Goal: Communication & Community: Ask a question

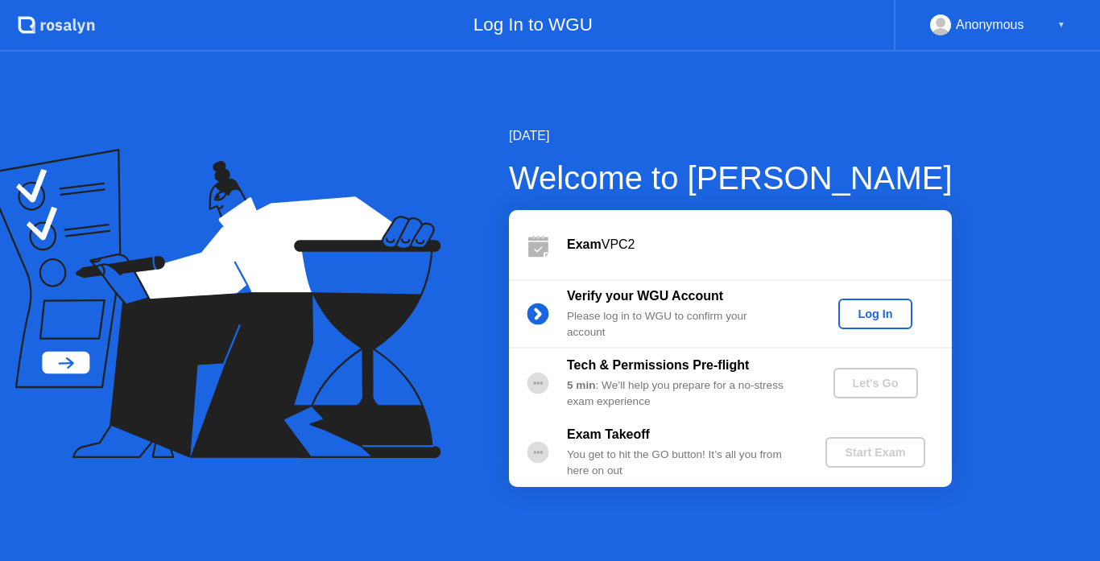
click at [857, 308] on div "Log In" at bounding box center [875, 314] width 60 height 13
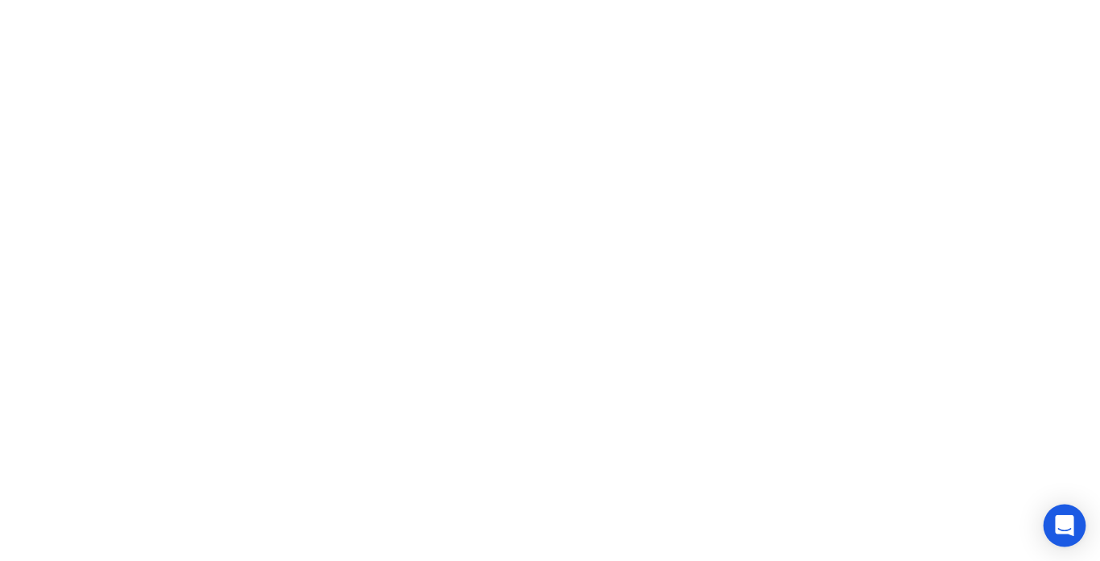
click at [1067, 525] on icon "Open Intercom Messenger" at bounding box center [1064, 526] width 19 height 21
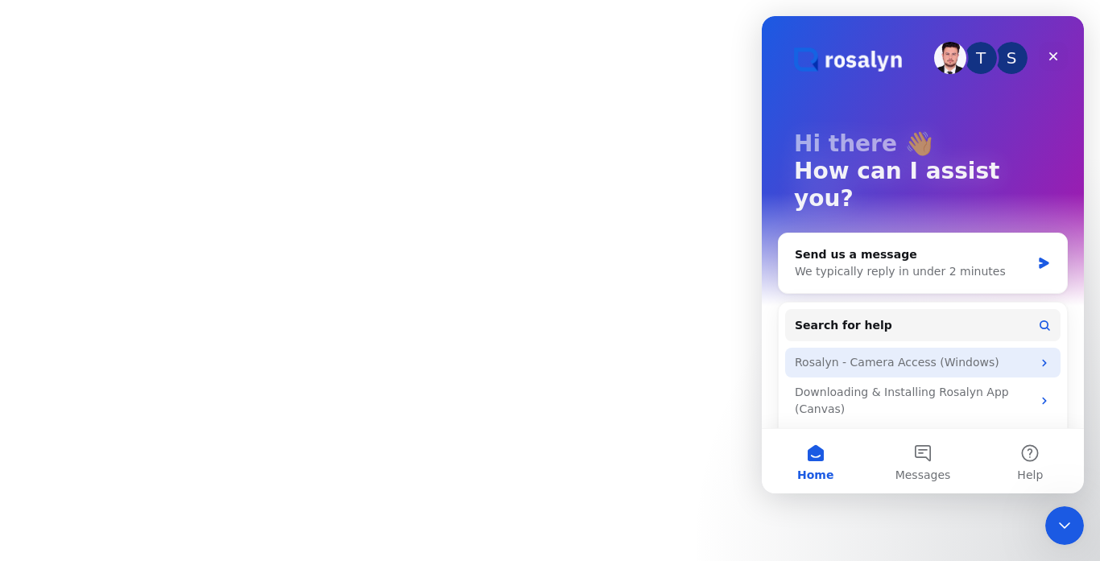
scroll to position [60, 0]
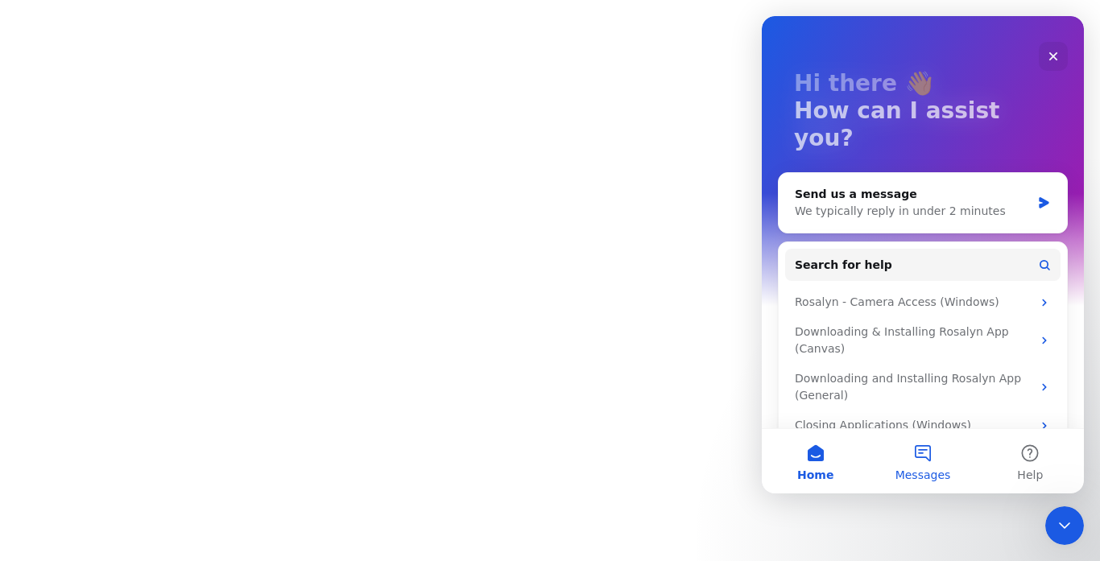
click at [921, 456] on button "Messages" at bounding box center [922, 461] width 107 height 64
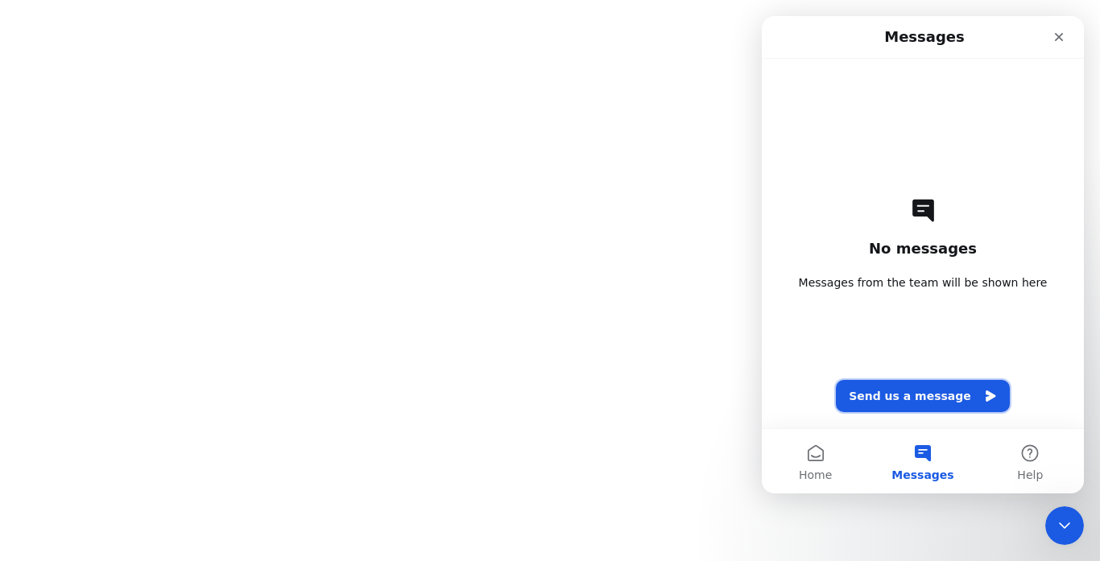
click at [959, 392] on button "Send us a message" at bounding box center [923, 396] width 174 height 32
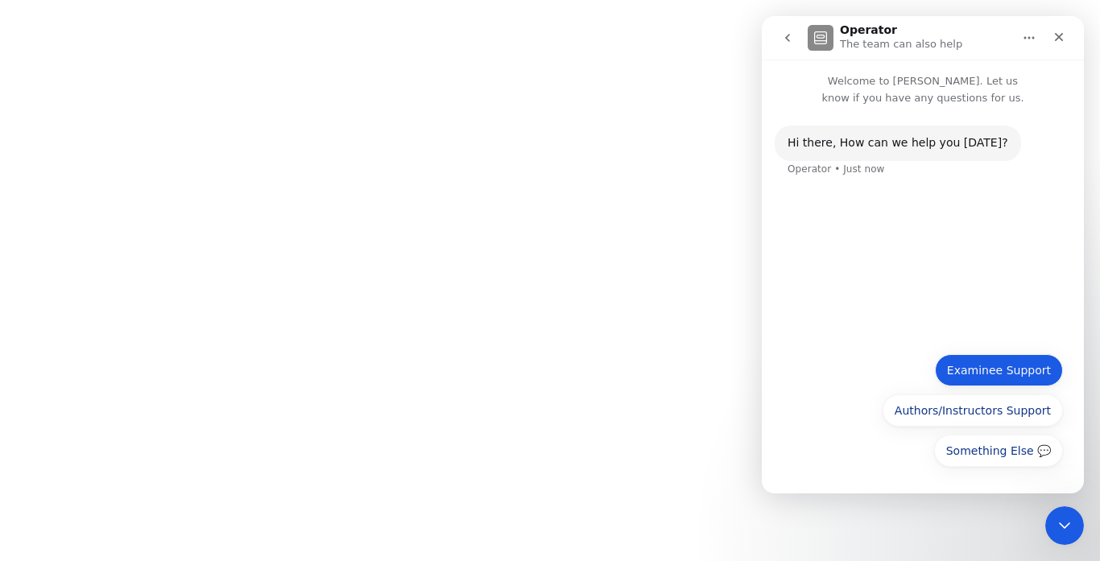
click at [1009, 368] on button "Examinee Support" at bounding box center [999, 370] width 128 height 32
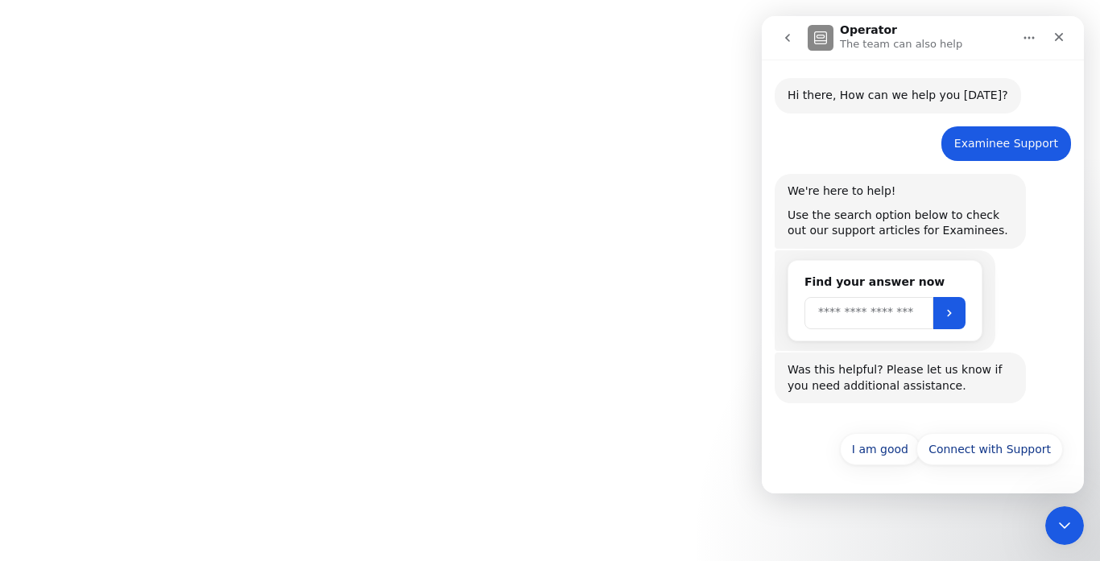
click at [908, 317] on input "Search" at bounding box center [869, 313] width 129 height 32
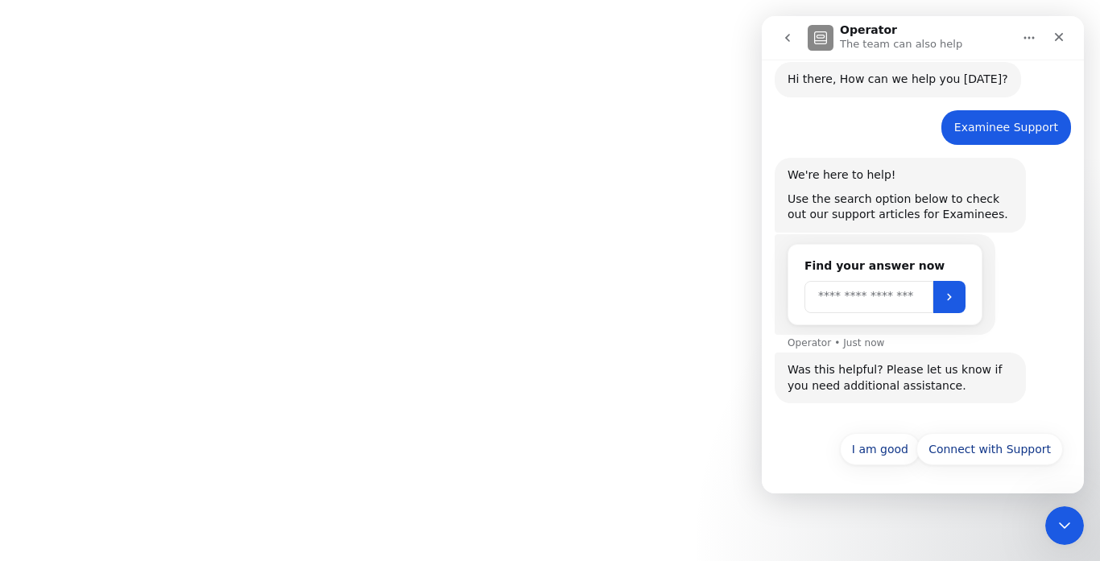
click at [904, 294] on input "Search" at bounding box center [869, 297] width 129 height 32
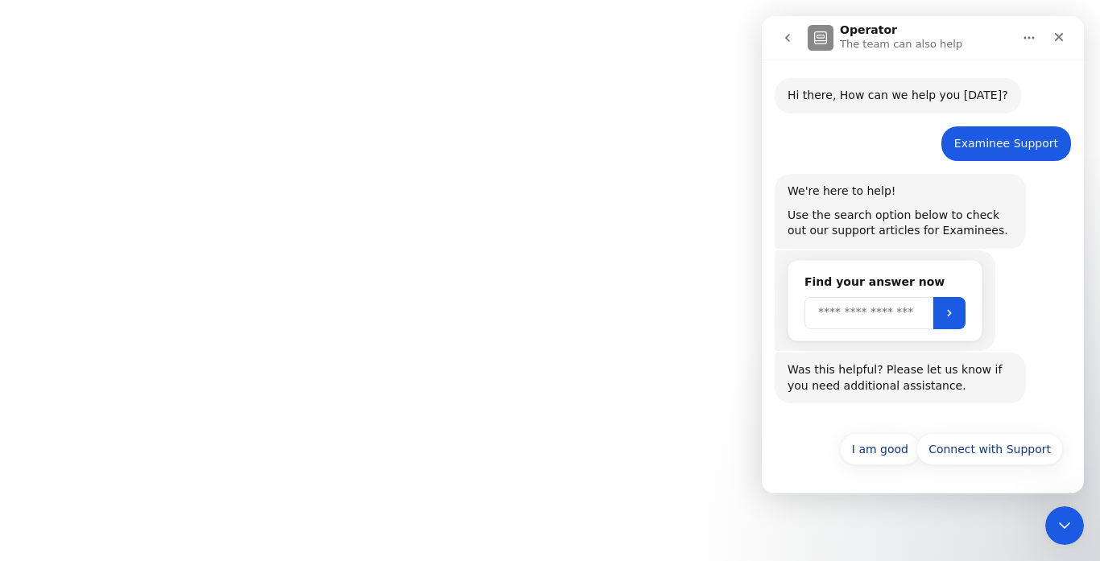
scroll to position [48, 0]
click at [990, 450] on button "Connect with Support" at bounding box center [990, 449] width 147 height 32
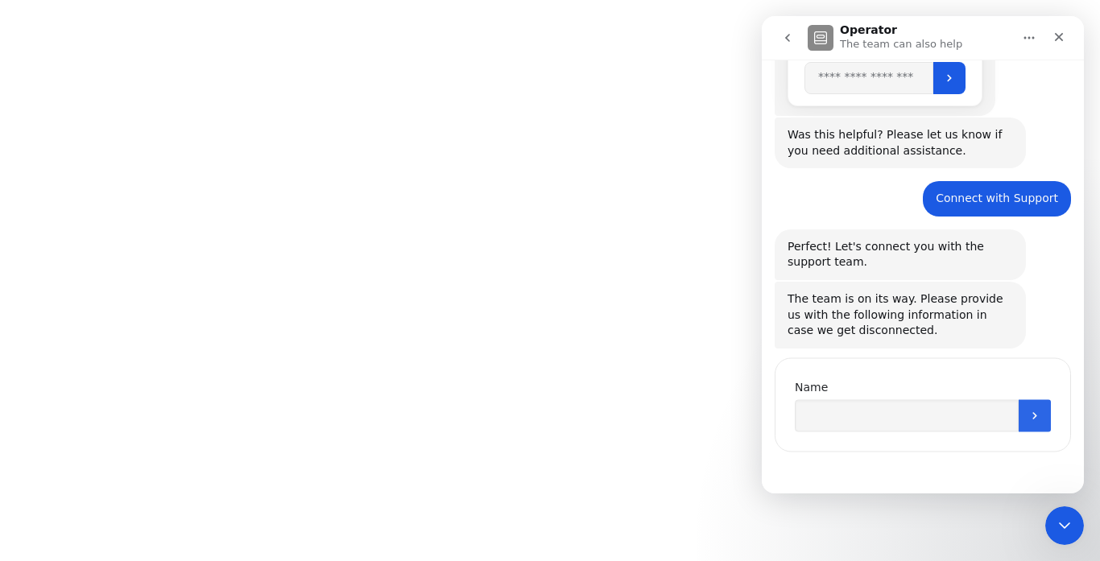
scroll to position [283, 0]
click at [850, 412] on input "Name" at bounding box center [907, 415] width 224 height 32
type input "**********"
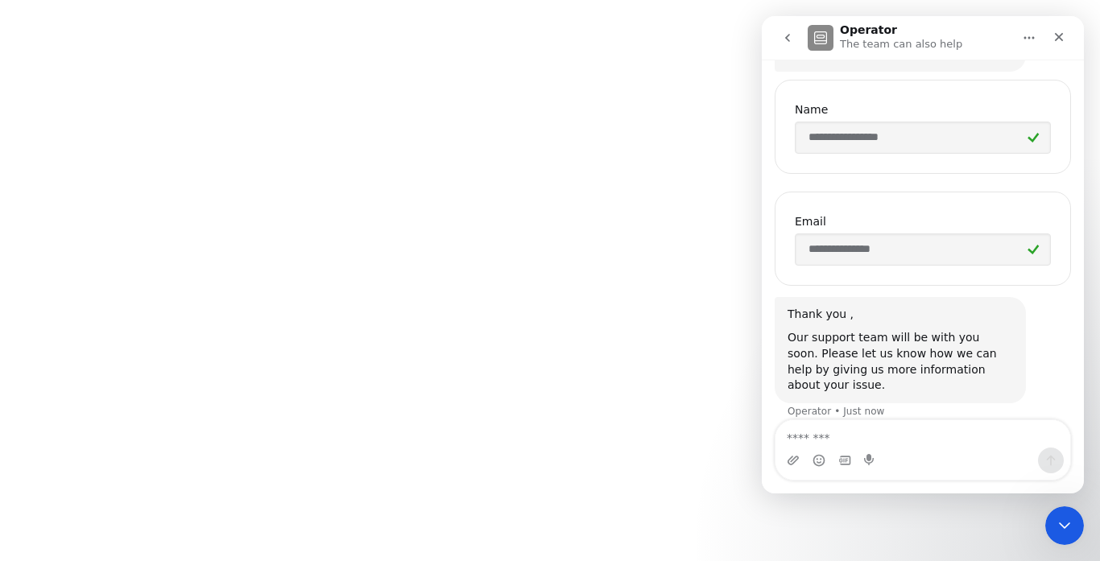
scroll to position [561, 0]
click at [860, 429] on textarea "Message…" at bounding box center [923, 433] width 295 height 27
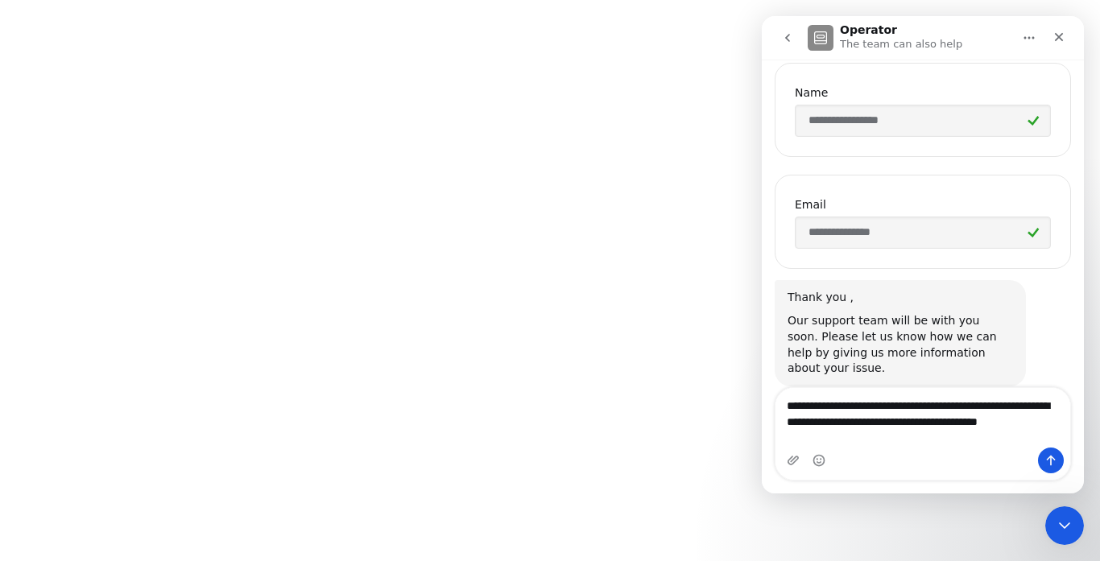
scroll to position [593, 0]
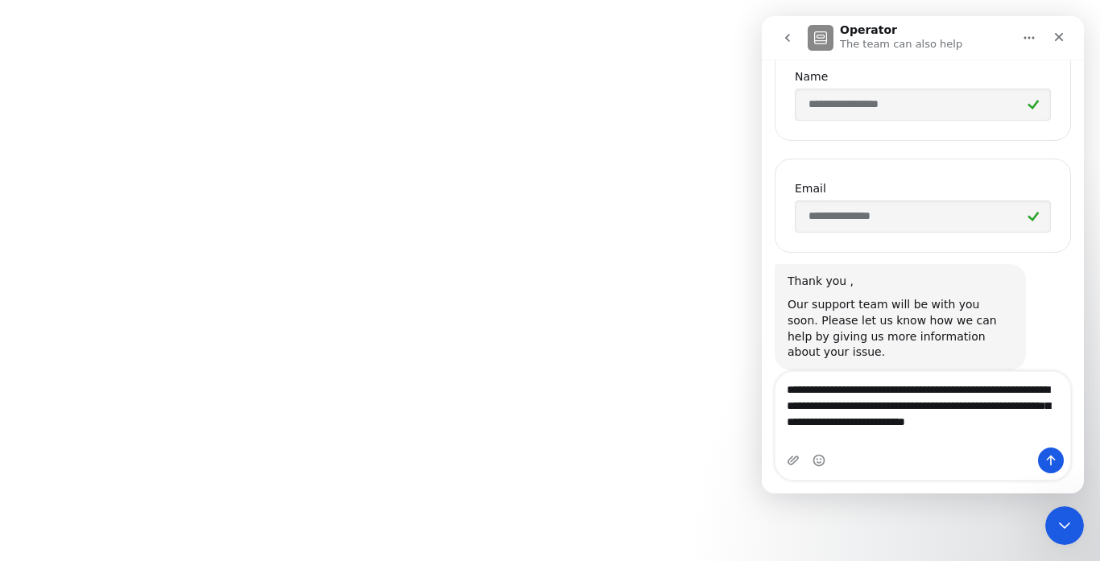
type textarea "**********"
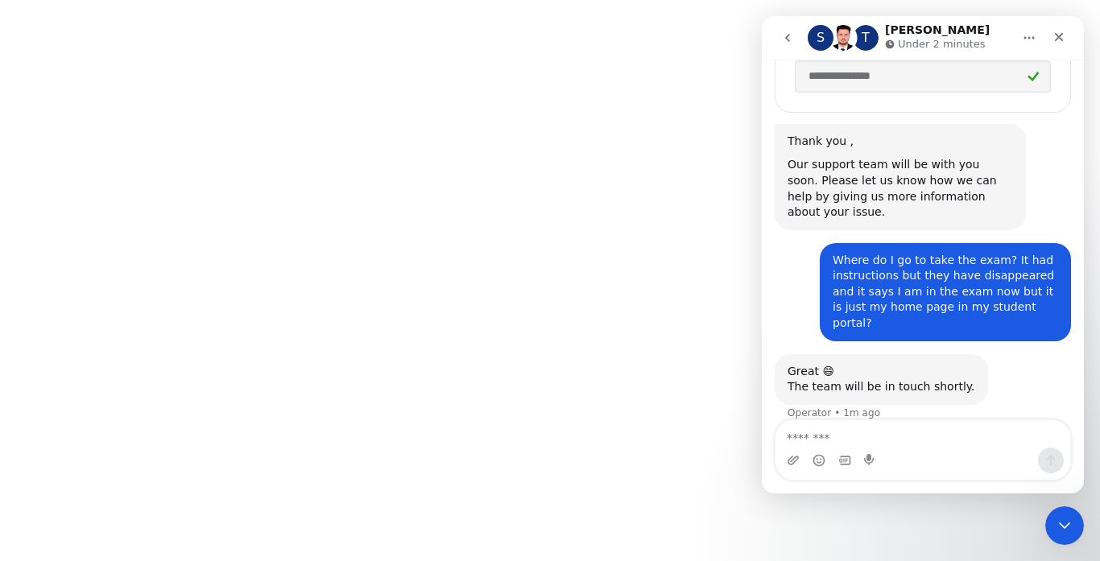
scroll to position [720, 0]
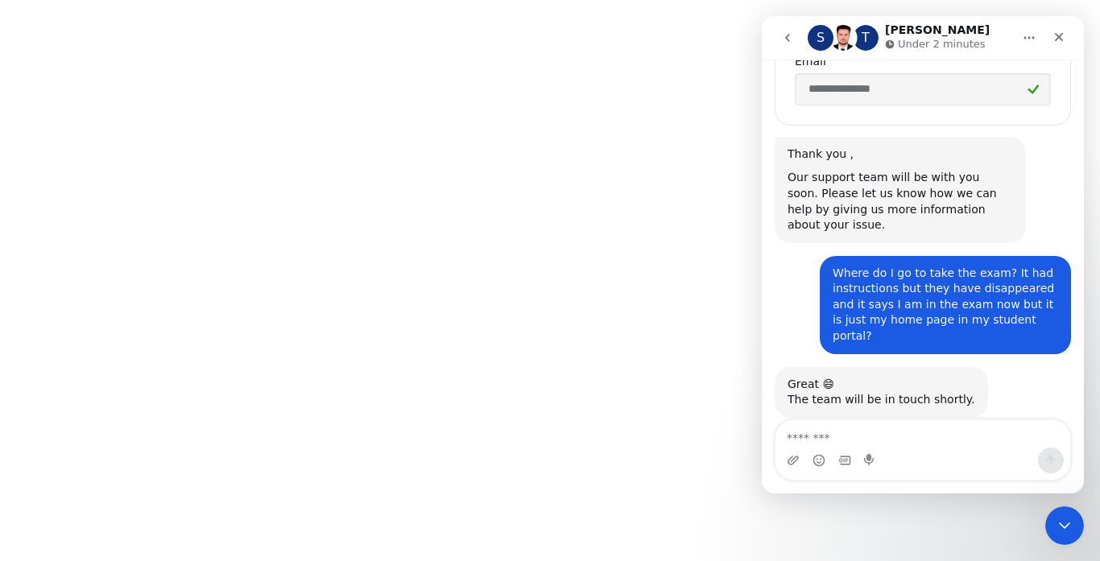
click at [785, 41] on icon "go back" at bounding box center [787, 37] width 13 height 13
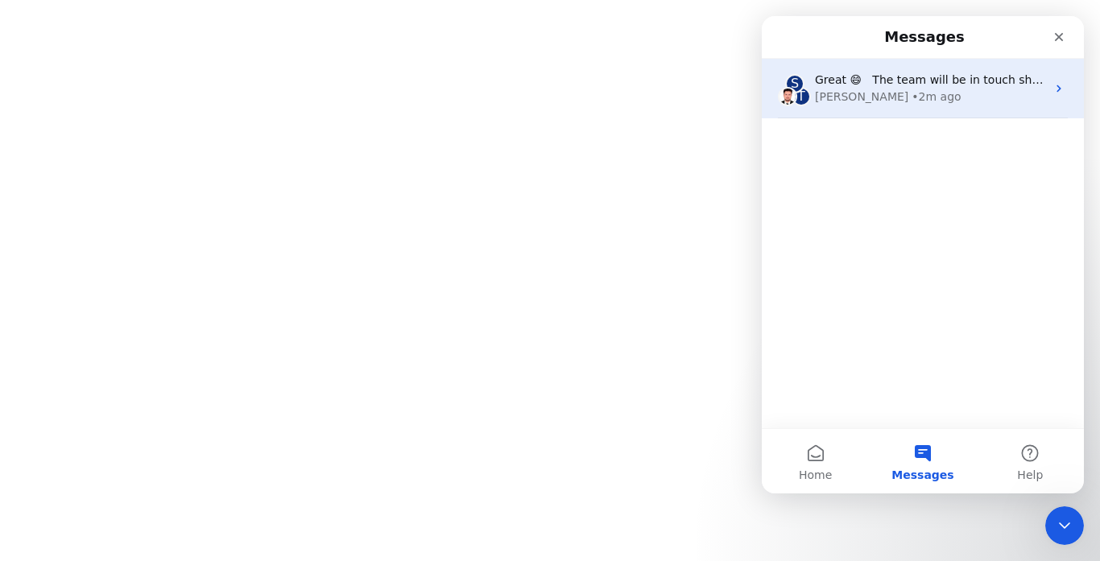
click at [938, 93] on div "[PERSON_NAME] • 2m ago" at bounding box center [930, 97] width 231 height 17
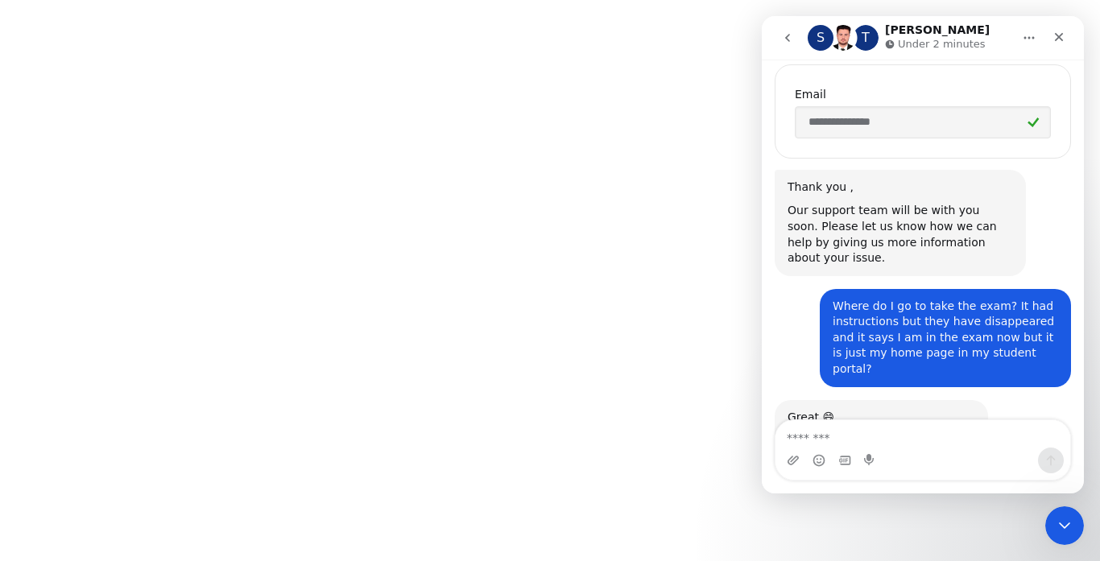
scroll to position [720, 0]
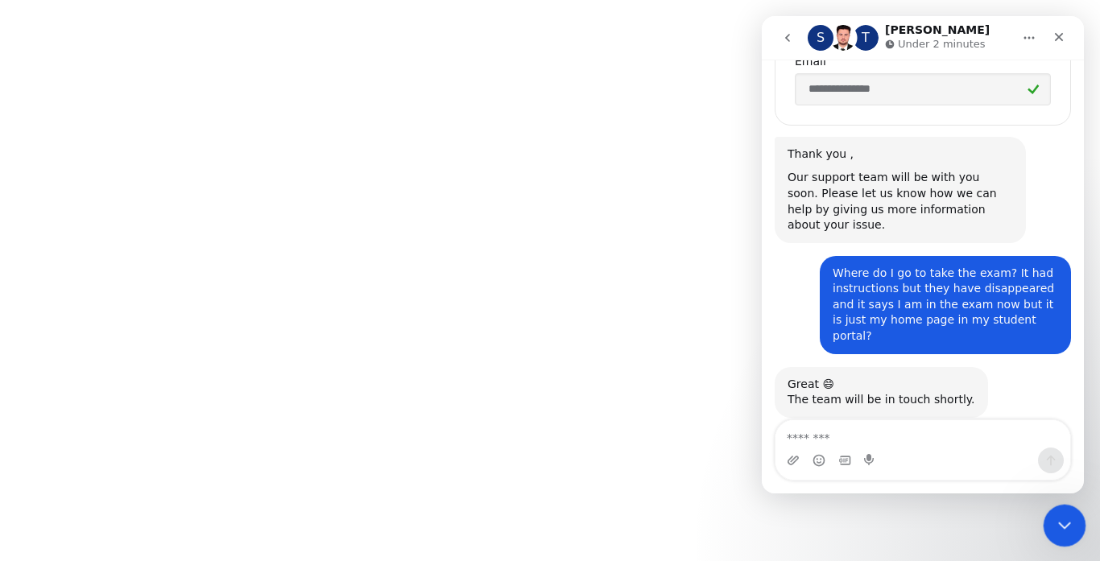
click at [1069, 524] on icon "Close Intercom Messenger" at bounding box center [1062, 523] width 19 height 19
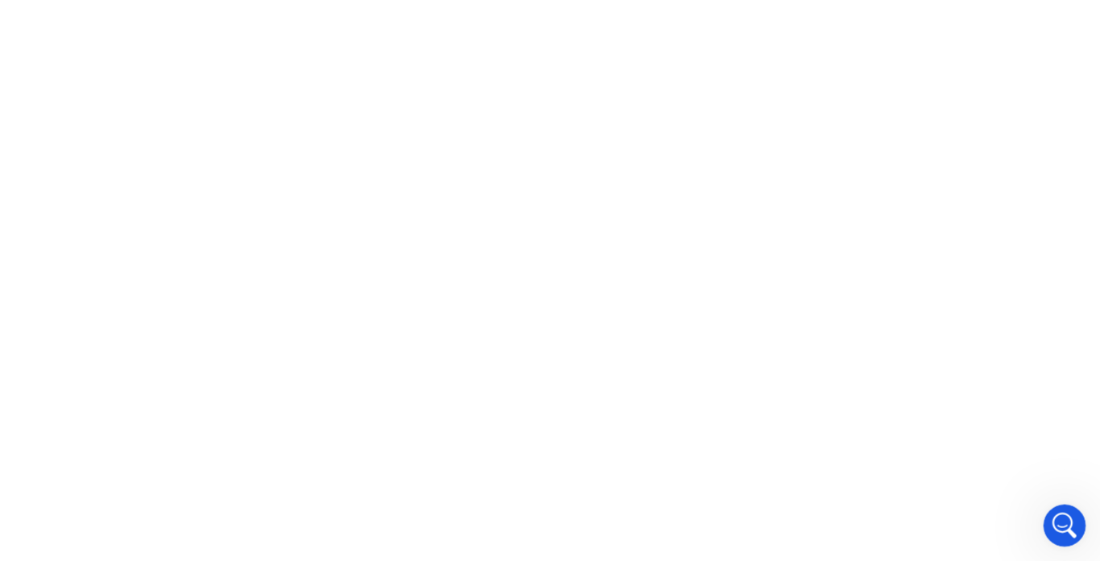
click at [1053, 524] on icon "Open Intercom Messenger" at bounding box center [1063, 524] width 27 height 27
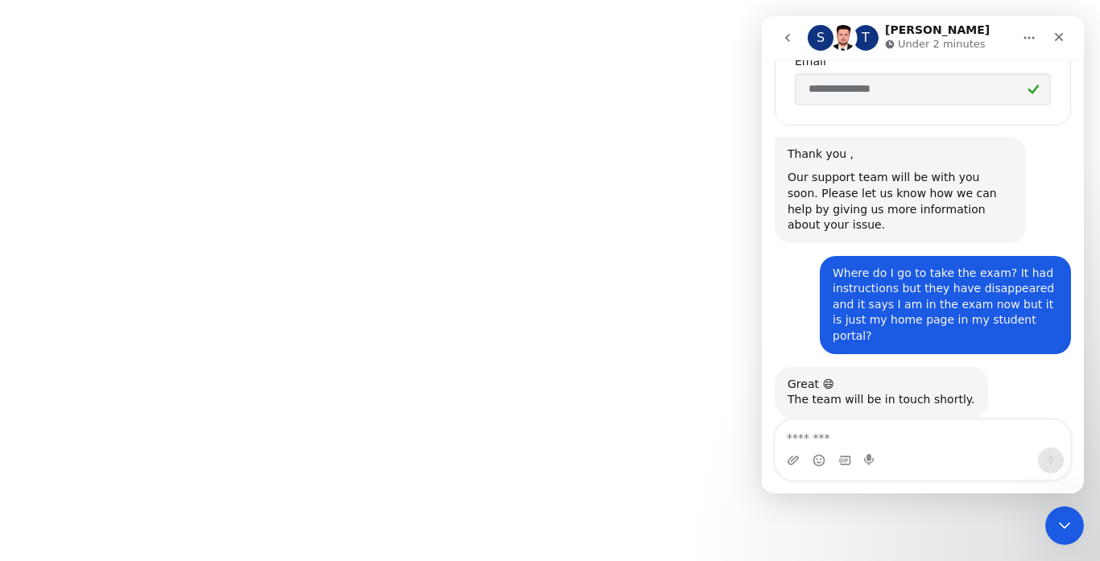
click at [893, 433] on textarea "Message…" at bounding box center [923, 433] width 295 height 27
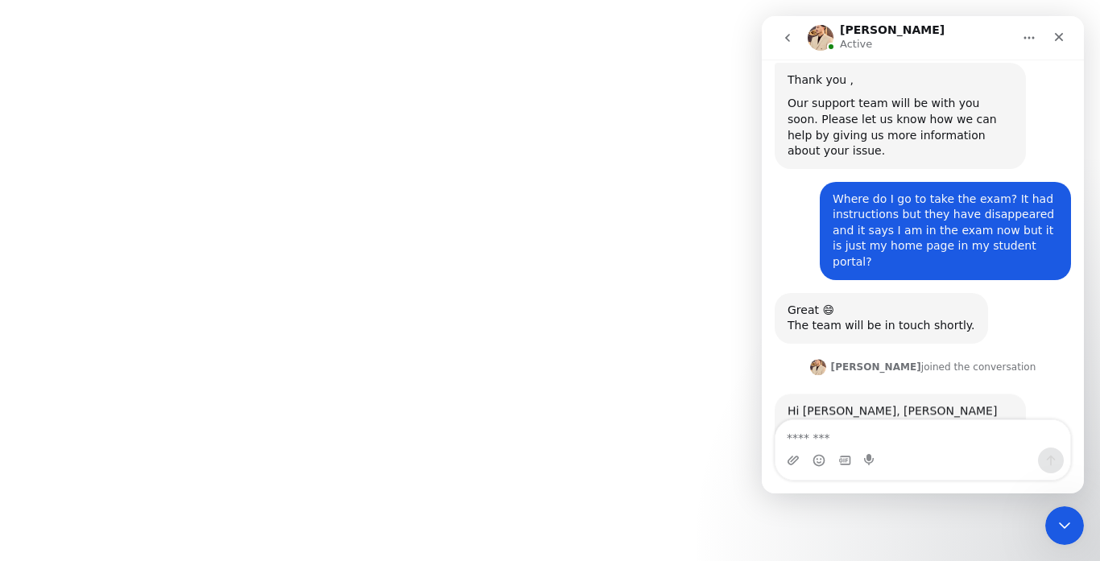
scroll to position [836, 0]
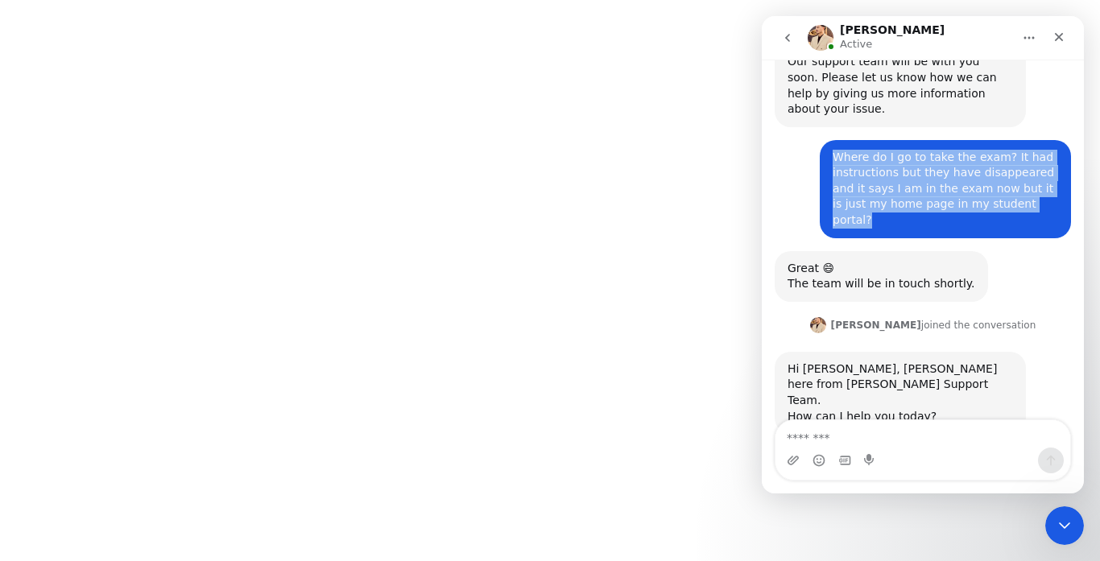
drag, startPoint x: 1018, startPoint y: 190, endPoint x: 825, endPoint y: 130, distance: 202.5
click at [825, 140] on div "Where do I go to take the exam? It had instructions but they have disappeared a…" at bounding box center [945, 189] width 251 height 98
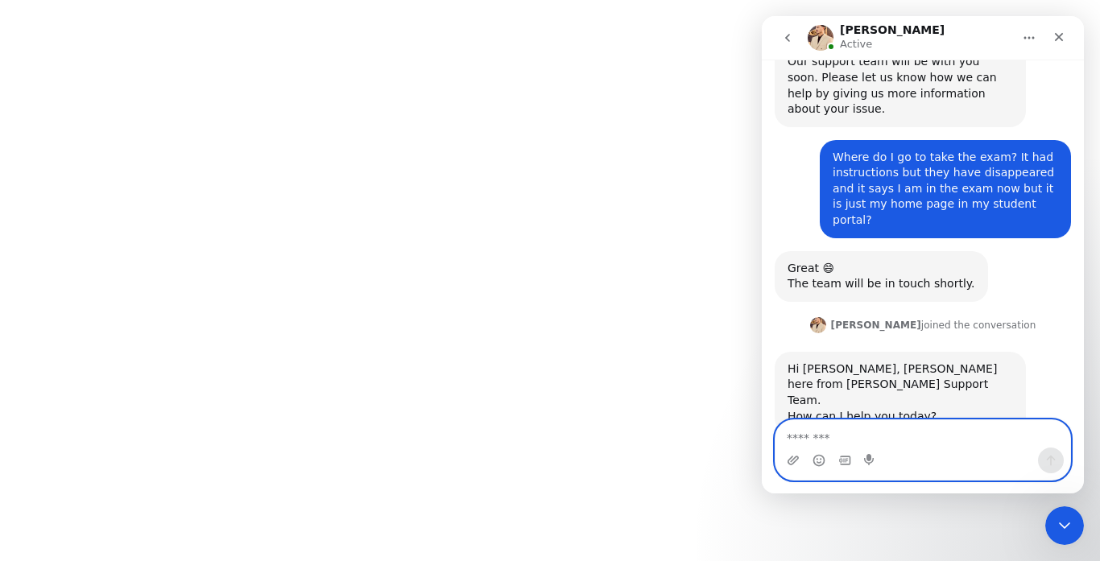
click at [917, 447] on textarea "Message…" at bounding box center [923, 433] width 295 height 27
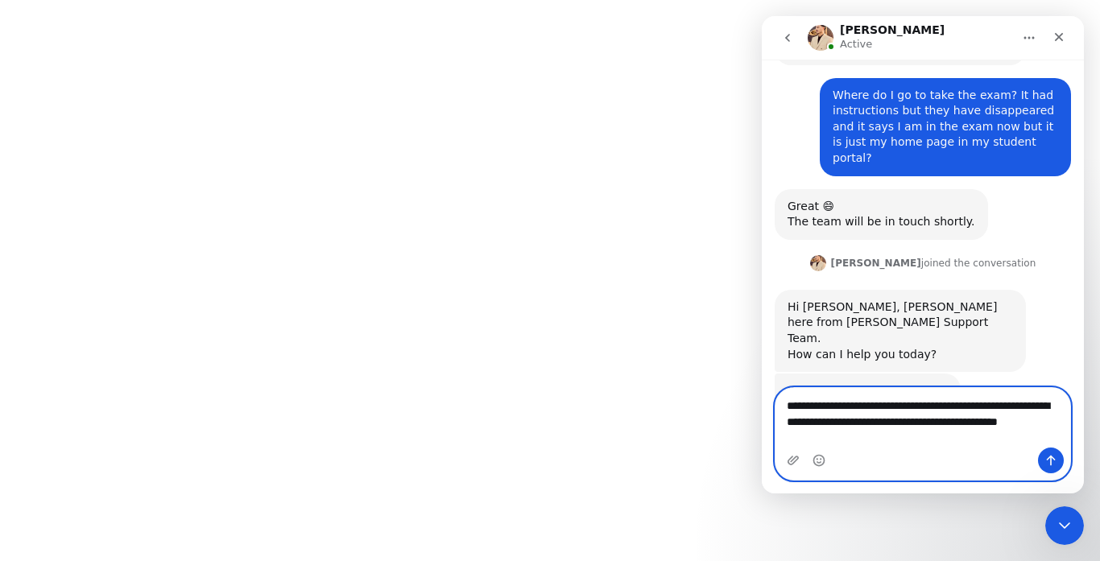
scroll to position [905, 0]
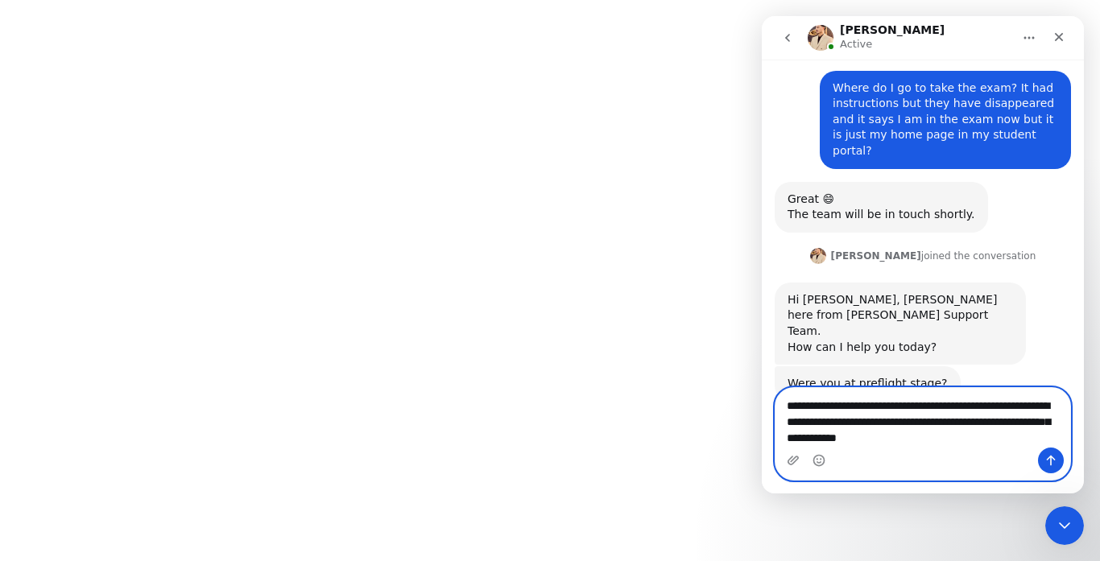
type textarea "**********"
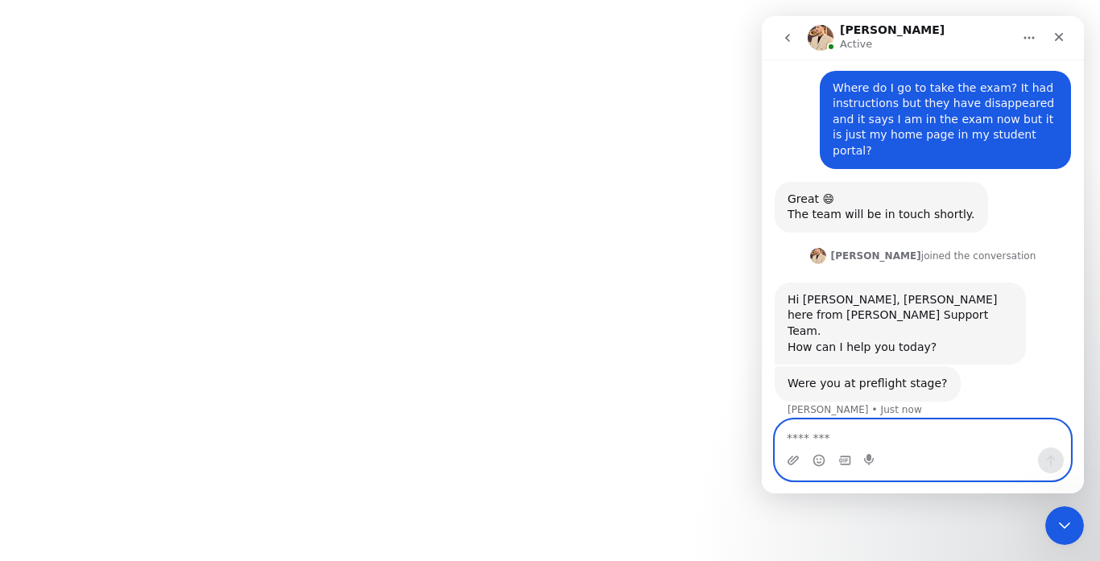
scroll to position [968, 0]
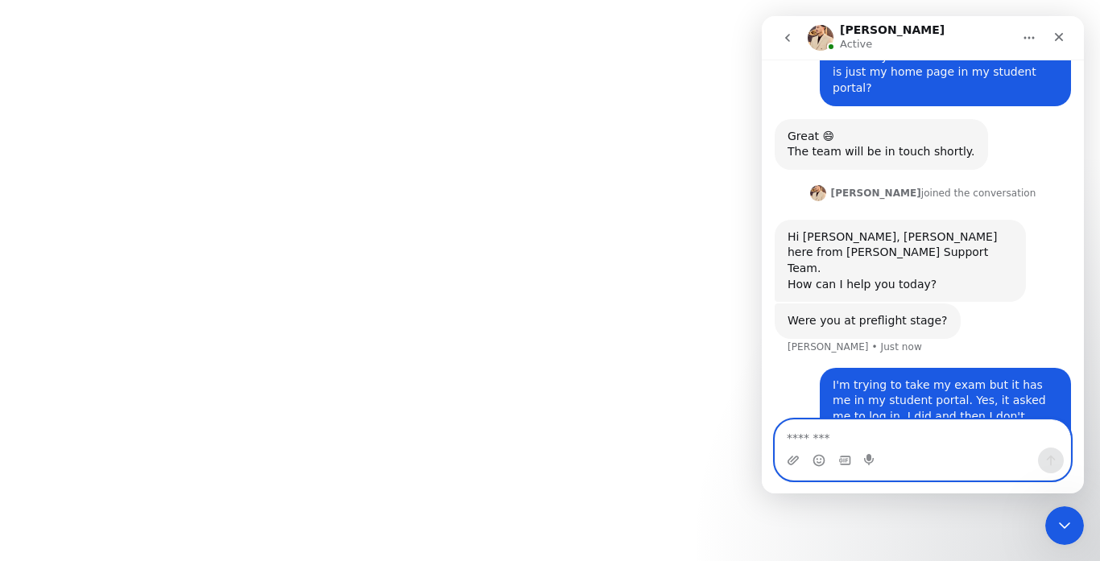
click at [911, 437] on textarea "Message…" at bounding box center [923, 433] width 295 height 27
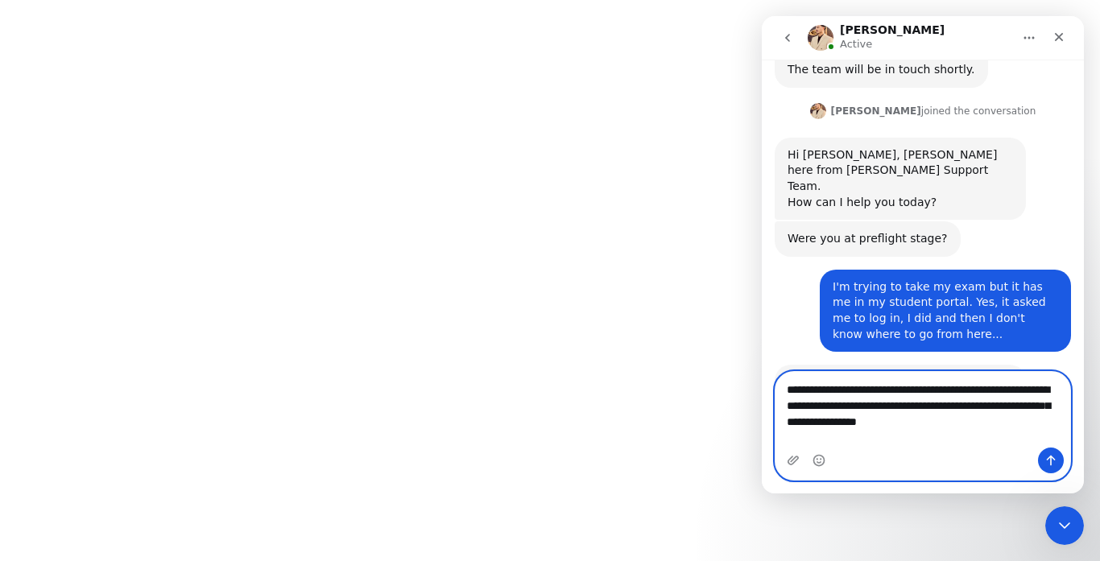
scroll to position [1049, 0]
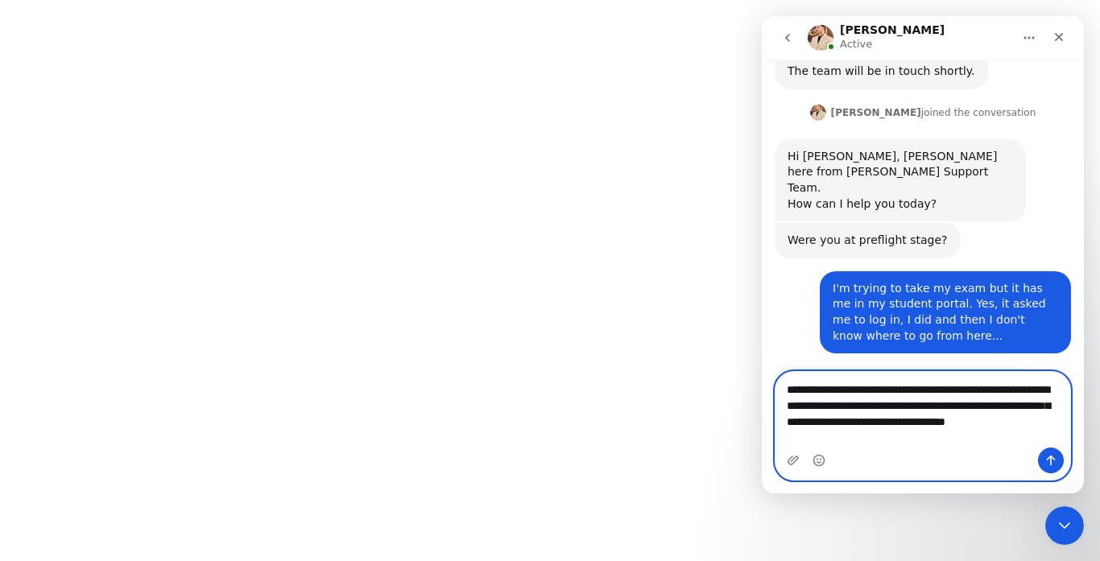
type textarea "**********"
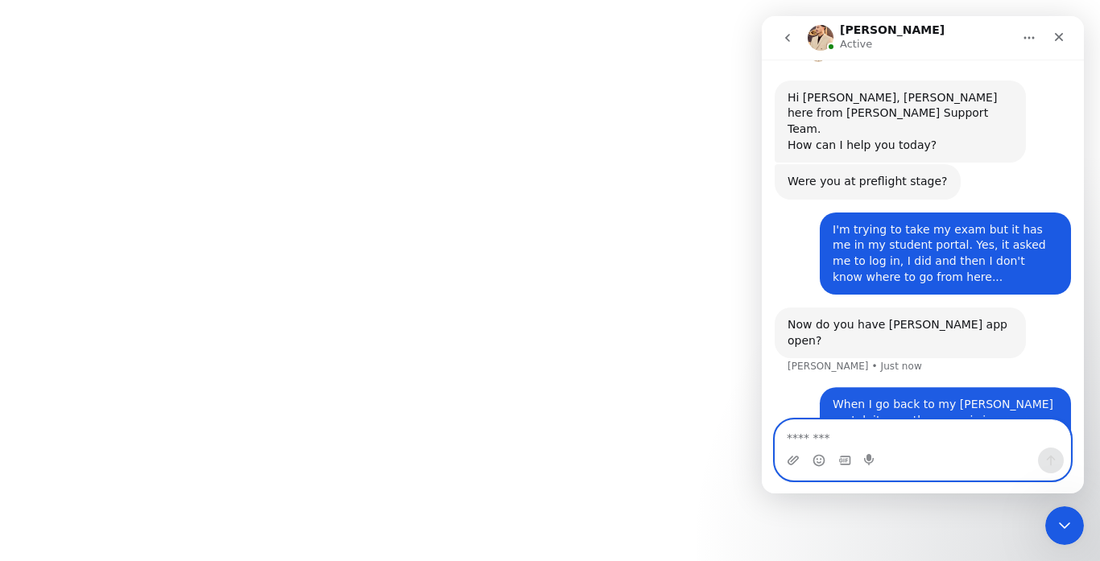
scroll to position [1112, 0]
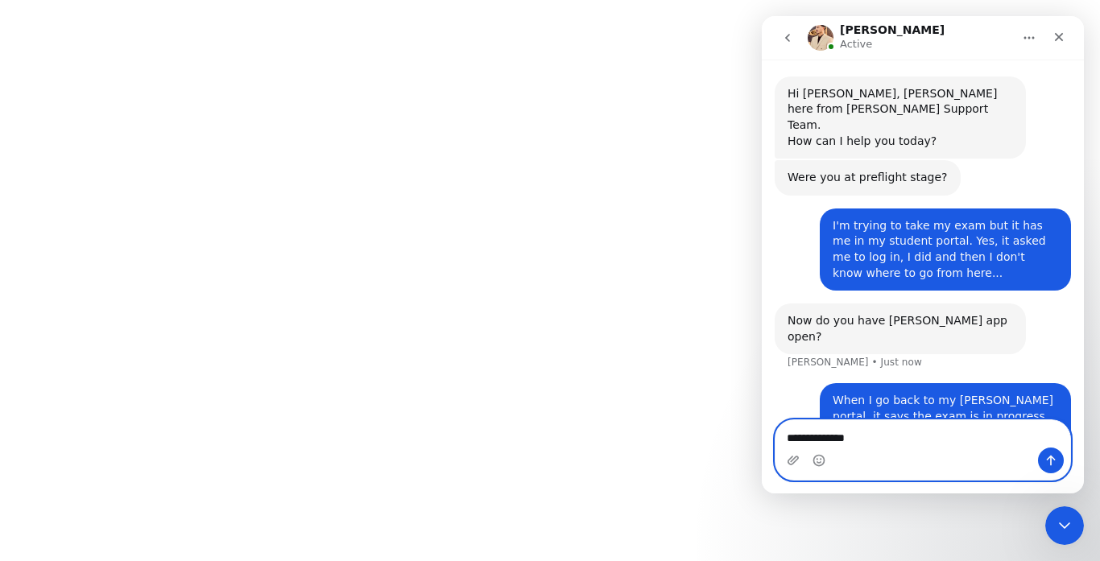
type textarea "**********"
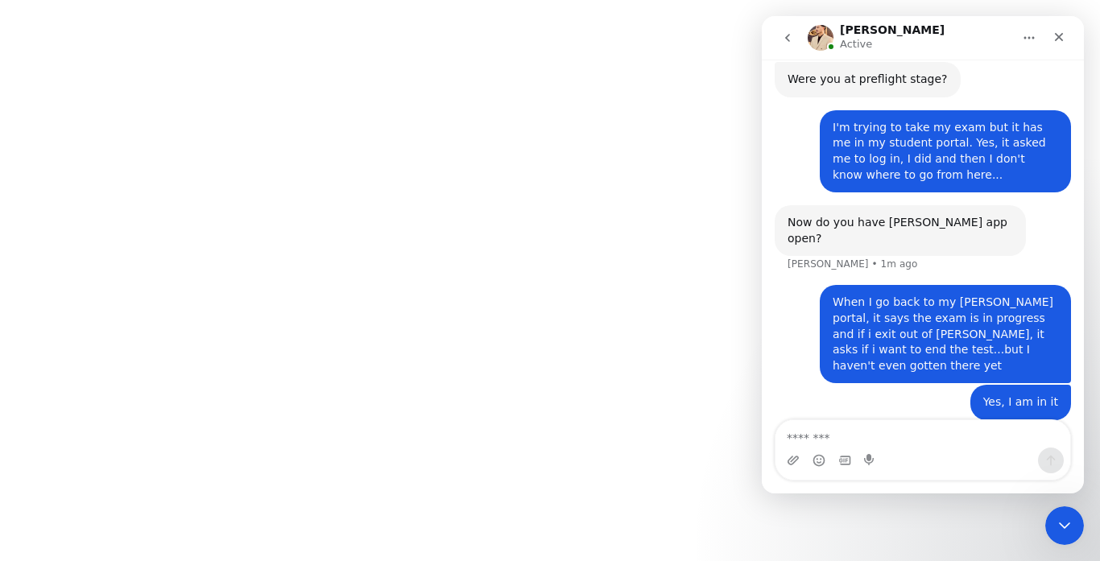
scroll to position [1211, 0]
click at [784, 458] on div "Intercom messenger" at bounding box center [923, 461] width 295 height 26
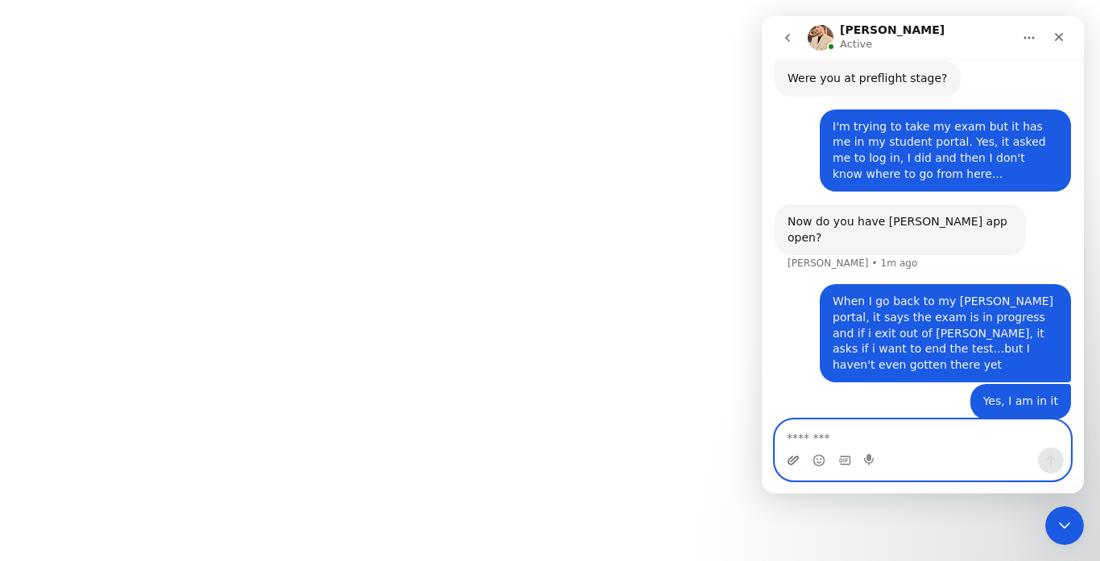
click at [793, 457] on icon "Upload attachment" at bounding box center [793, 460] width 13 height 13
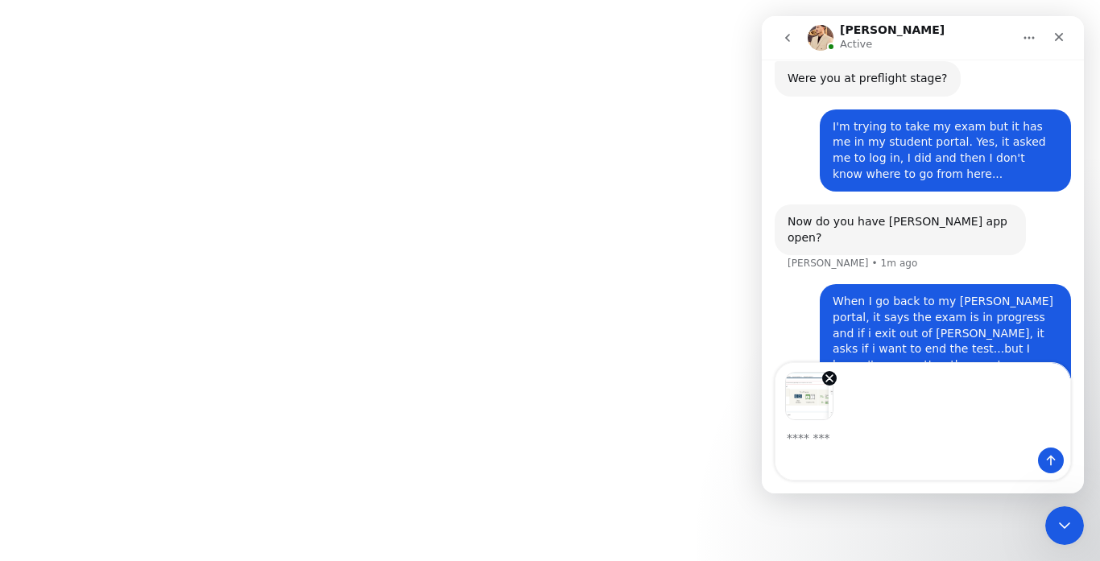
scroll to position [1268, 0]
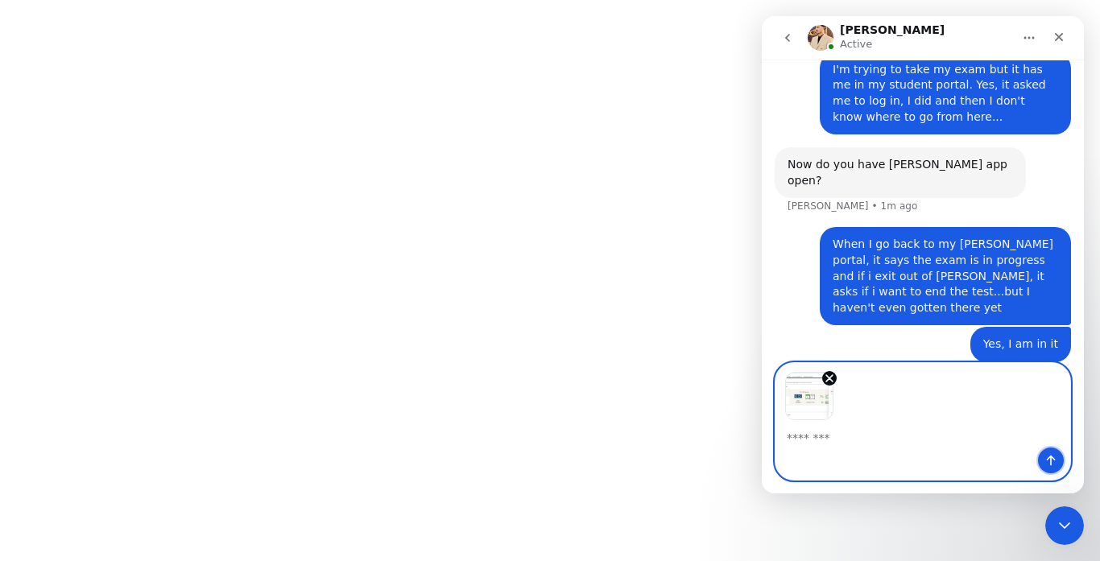
click at [1054, 466] on icon "Send a message…" at bounding box center [1051, 460] width 13 height 13
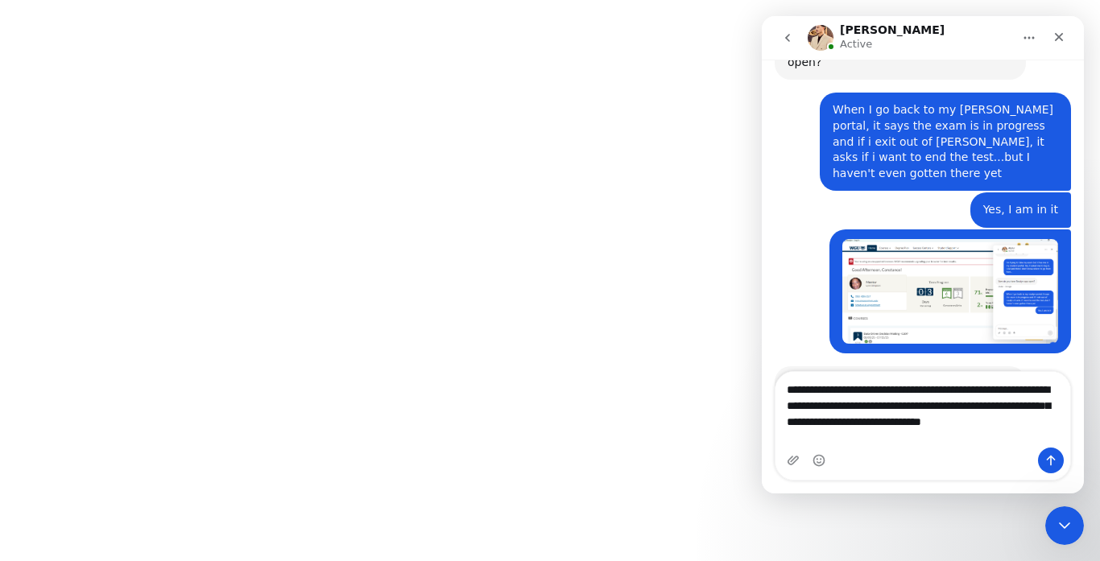
scroll to position [1402, 0]
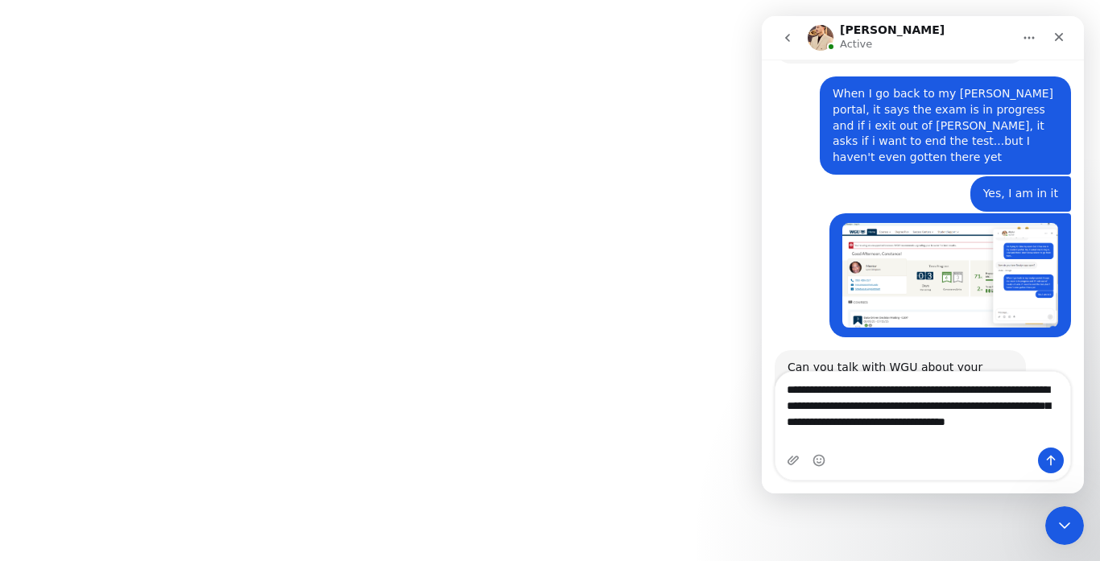
type textarea "**********"
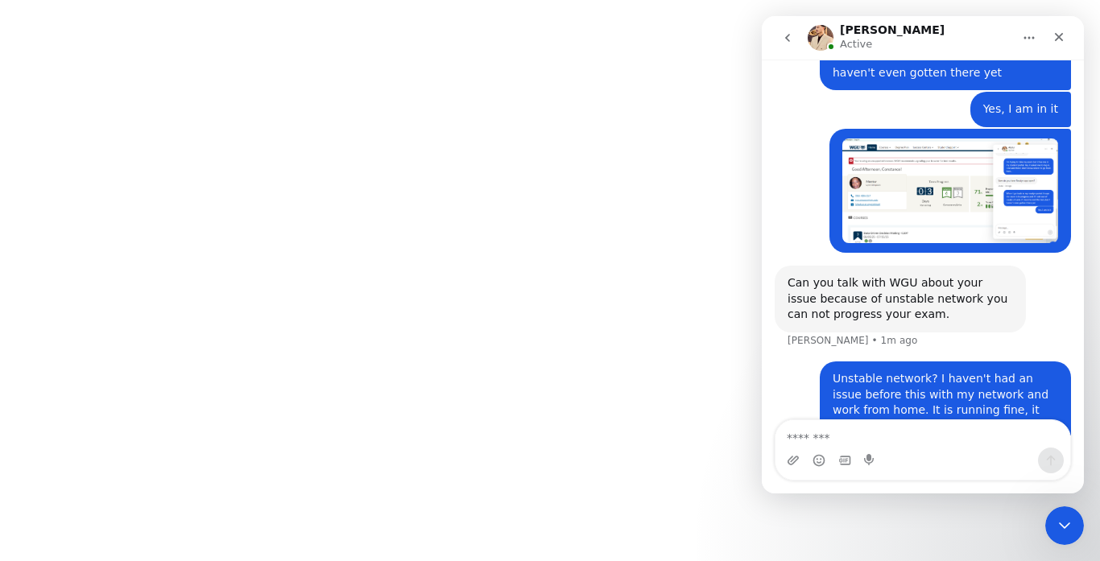
scroll to position [1511, 0]
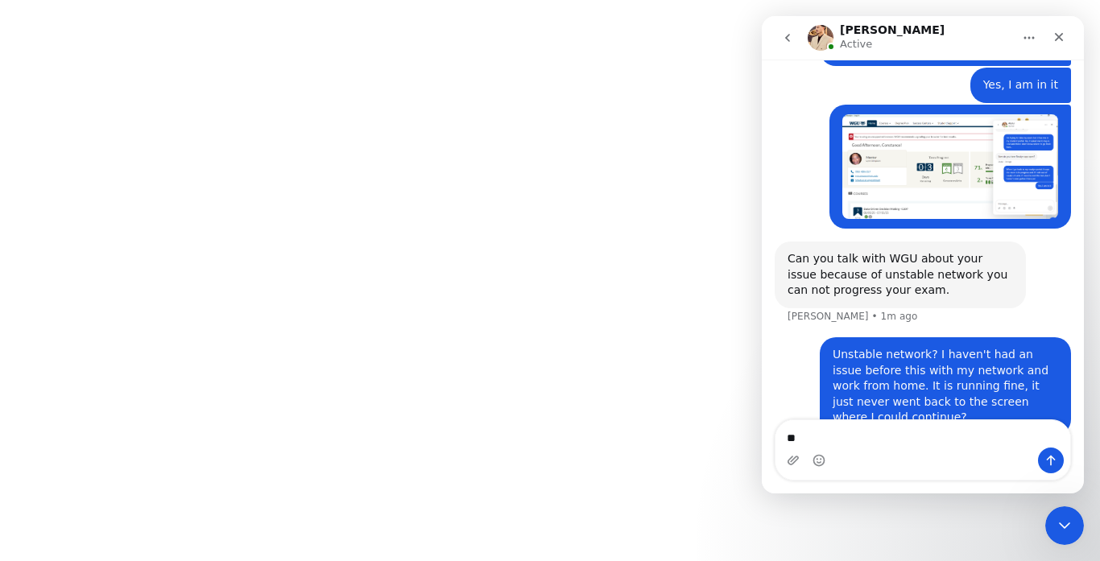
type textarea "*"
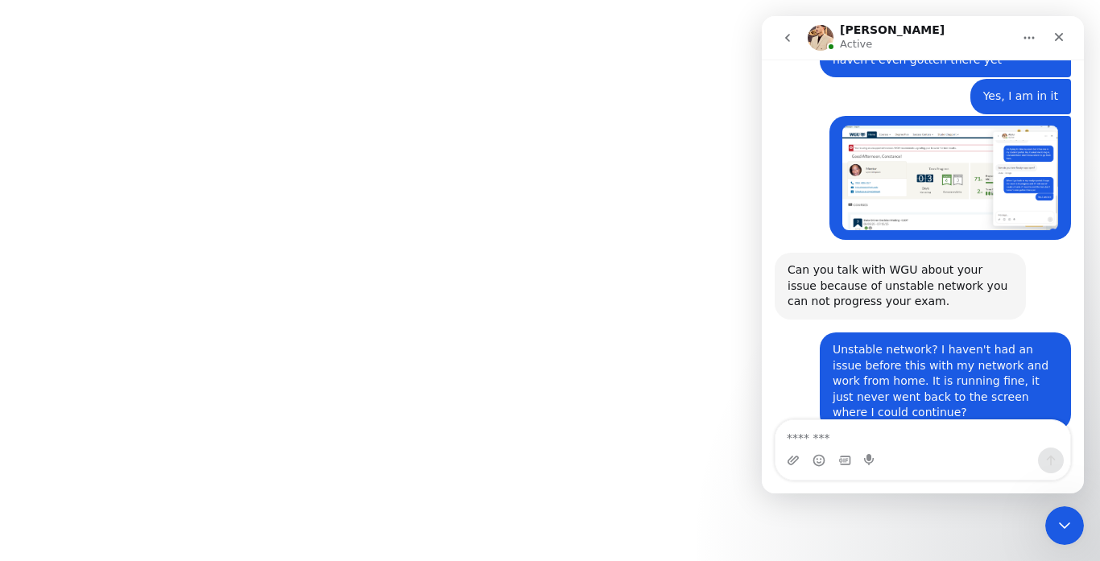
scroll to position [1498, 0]
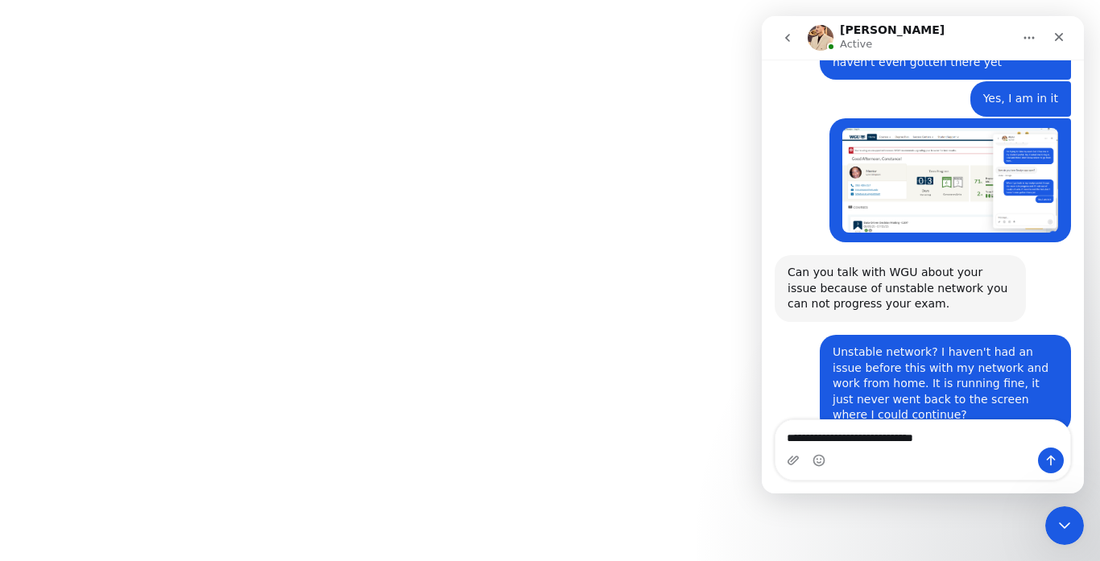
type textarea "**********"
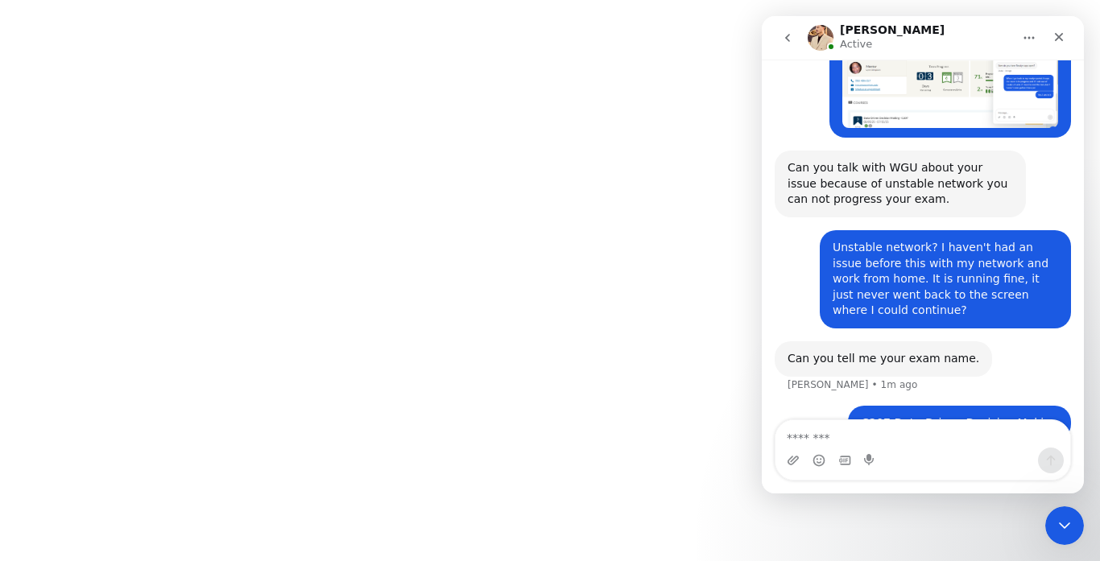
scroll to position [1608, 0]
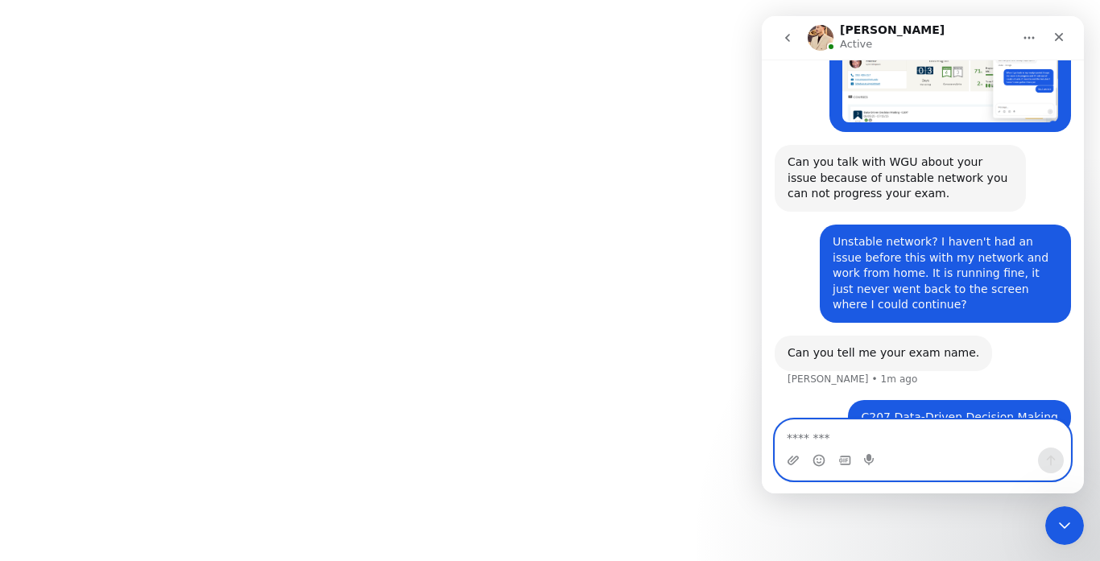
click at [861, 433] on textarea "Message…" at bounding box center [923, 433] width 295 height 27
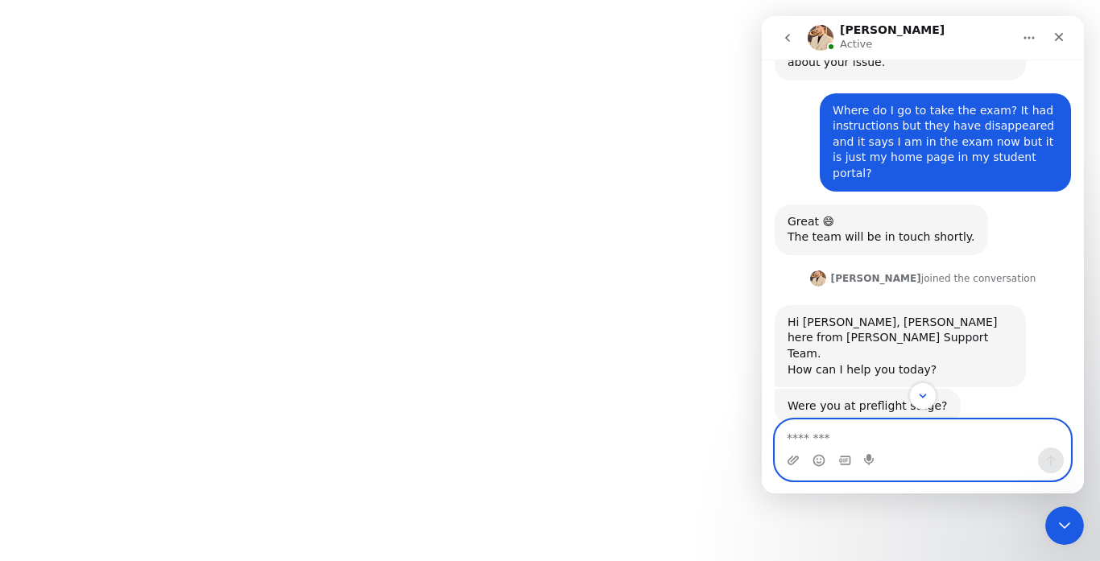
scroll to position [1593, 0]
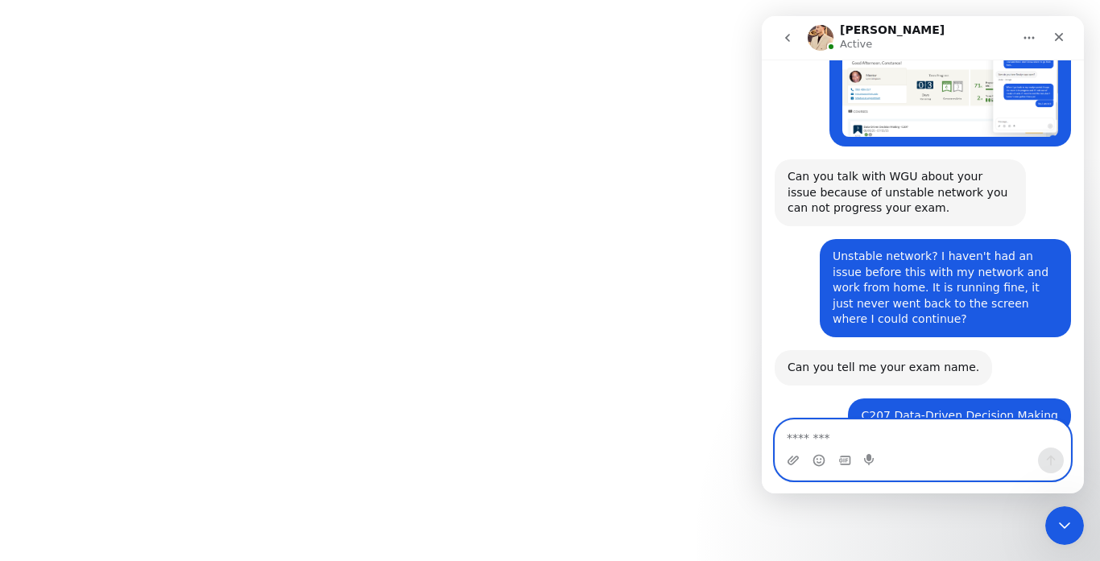
click at [903, 445] on textarea "Message…" at bounding box center [923, 433] width 295 height 27
type textarea "**********"
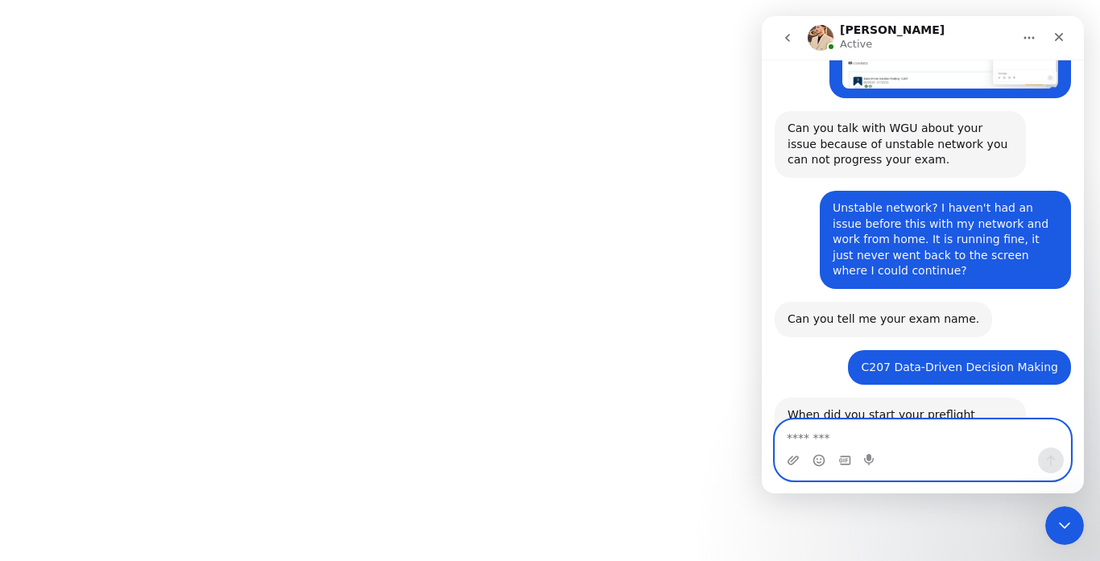
click at [911, 441] on textarea "Message…" at bounding box center [923, 433] width 295 height 27
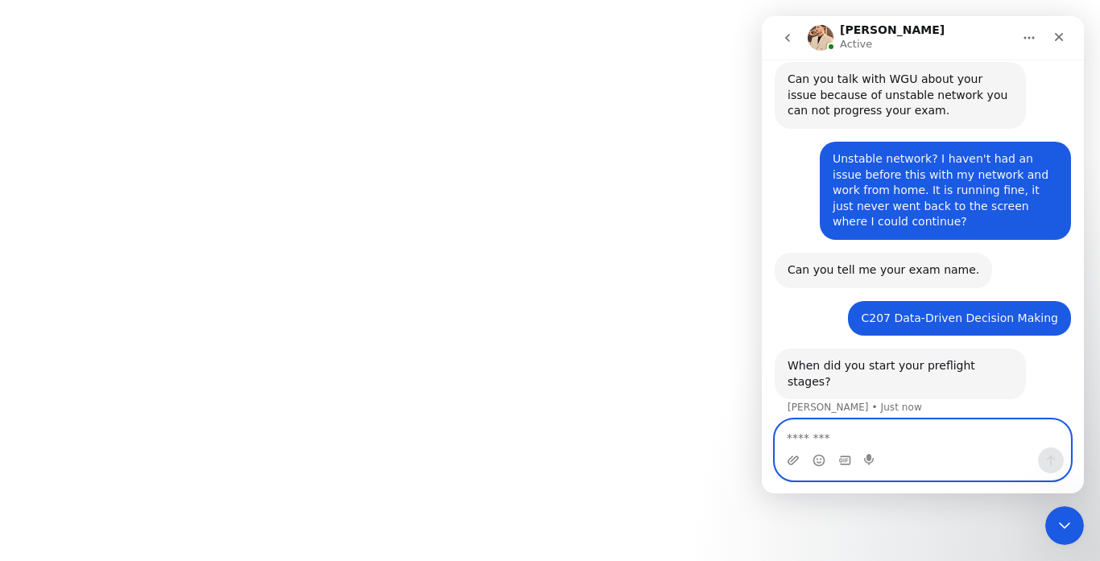
scroll to position [1704, 0]
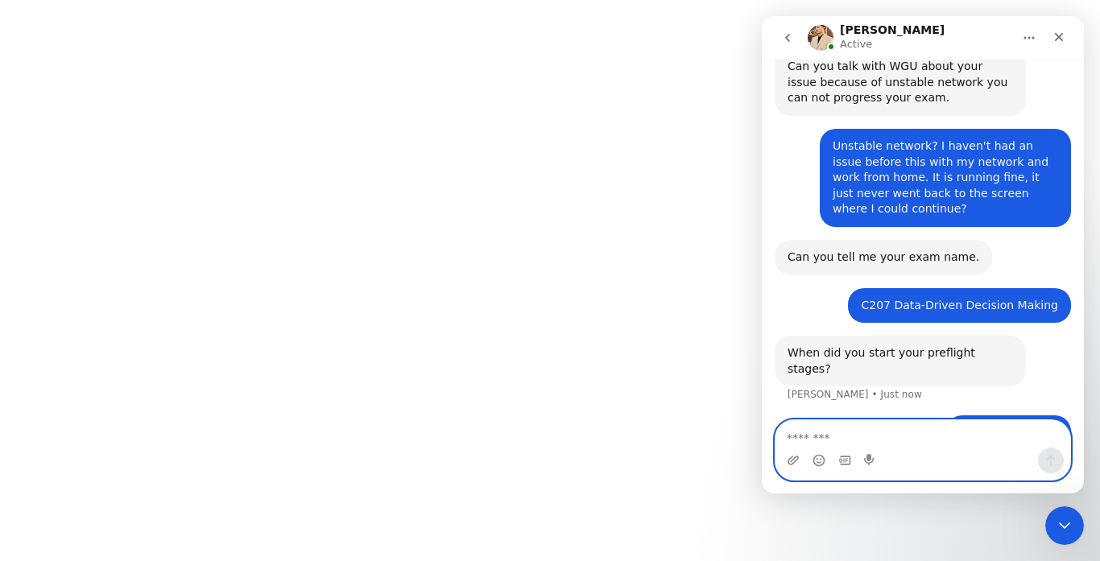
click at [911, 440] on textarea "Message…" at bounding box center [923, 433] width 295 height 27
click at [826, 431] on textarea "Message…" at bounding box center [923, 433] width 295 height 27
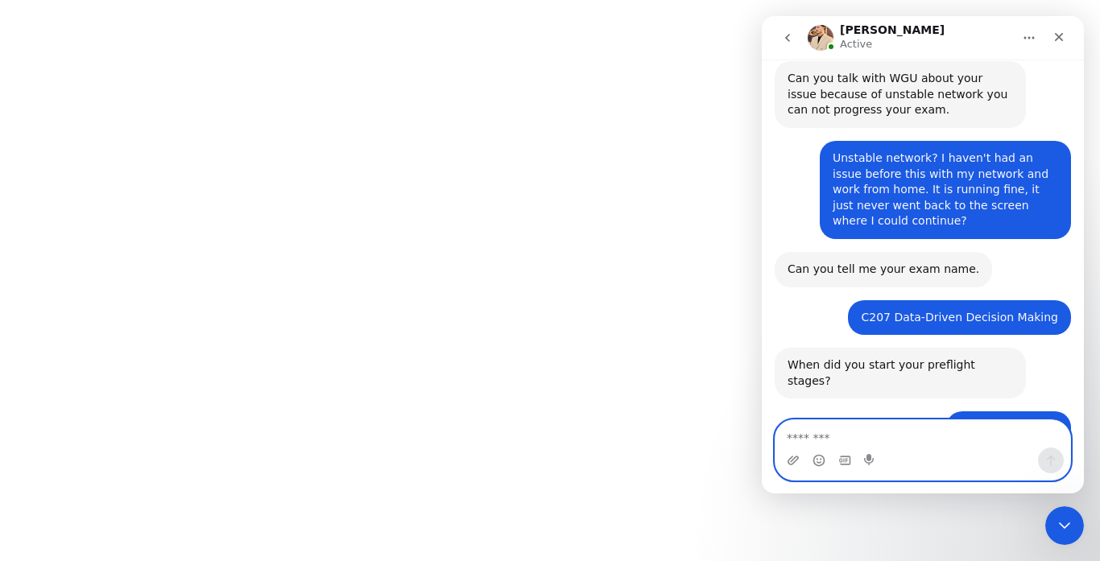
scroll to position [1689, 0]
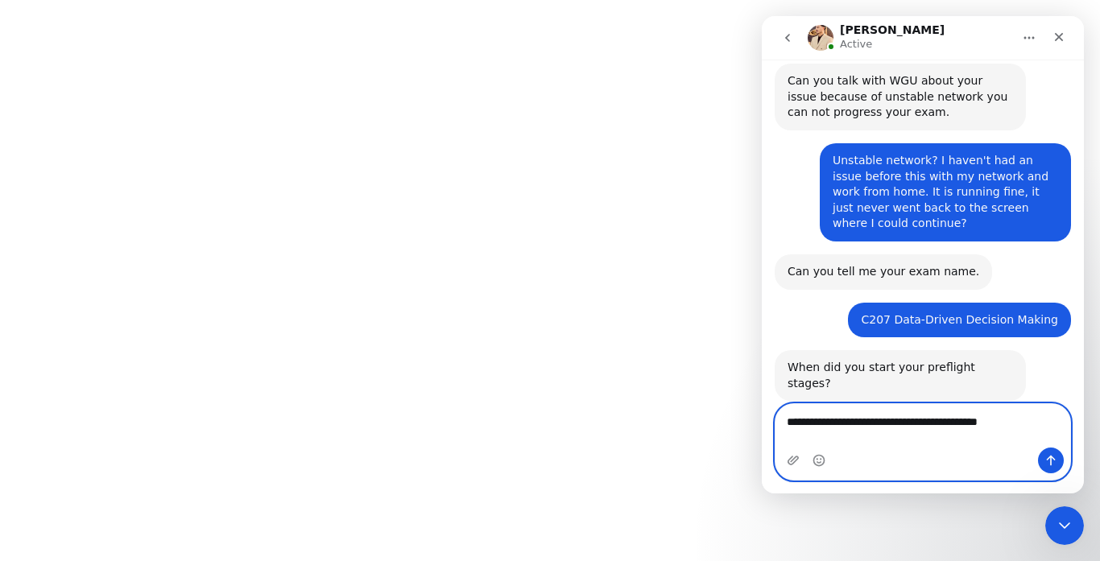
type textarea "**********"
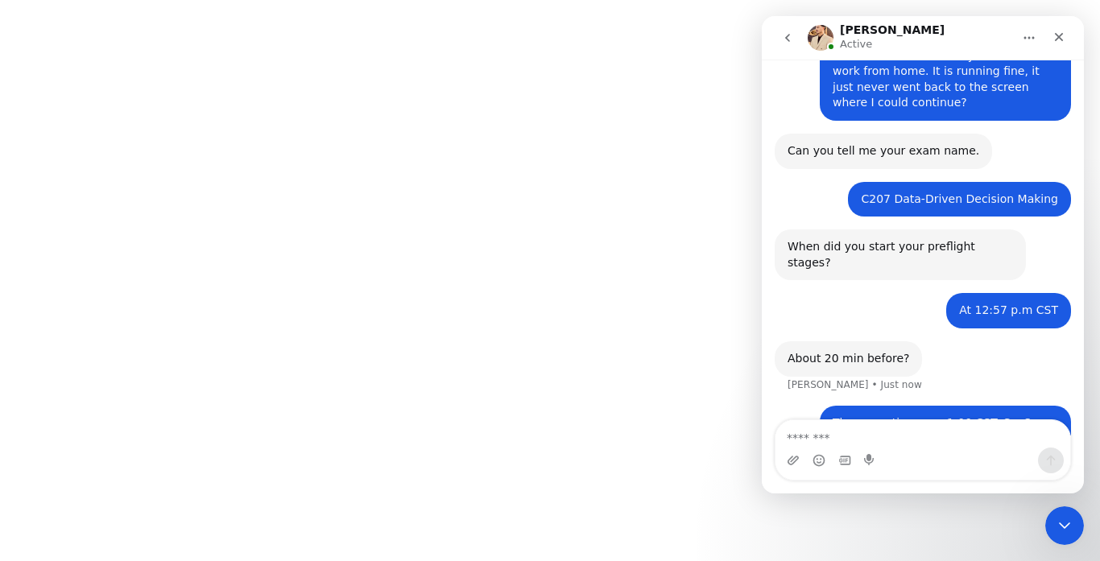
scroll to position [1816, 0]
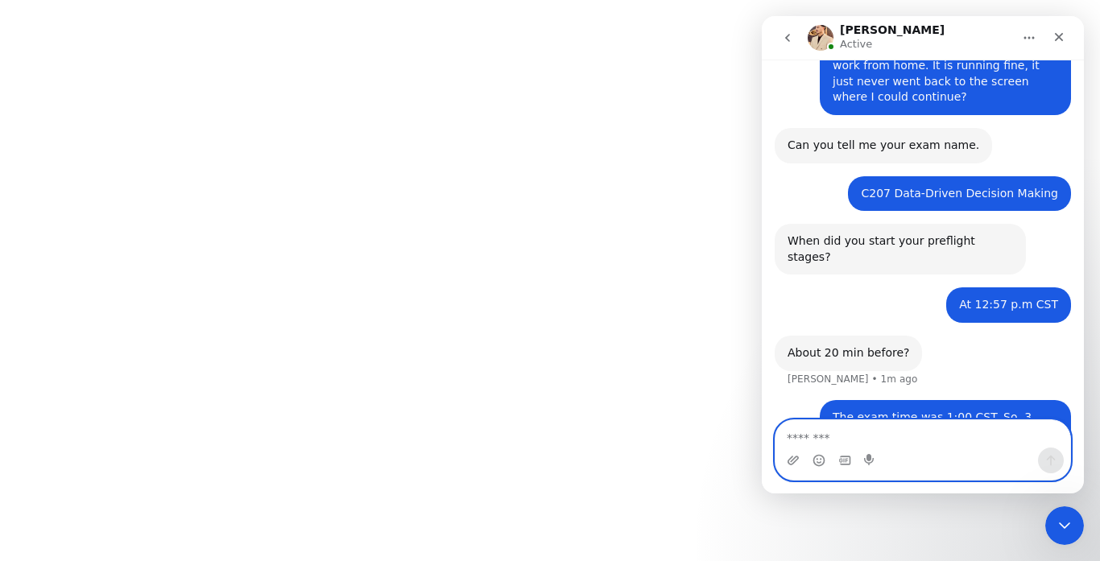
click at [913, 431] on textarea "Message…" at bounding box center [923, 433] width 295 height 27
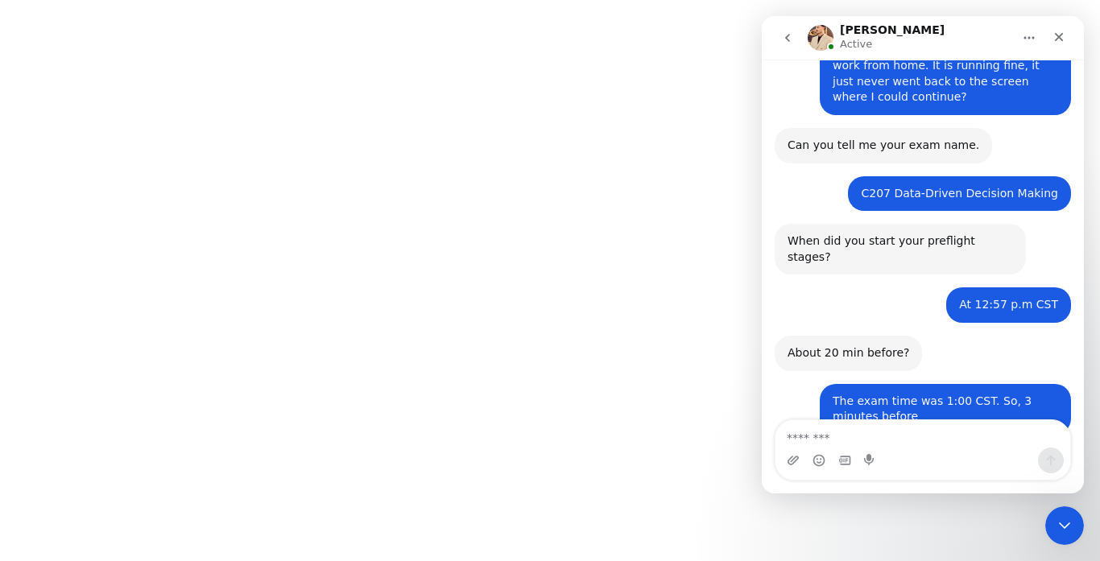
scroll to position [1817, 0]
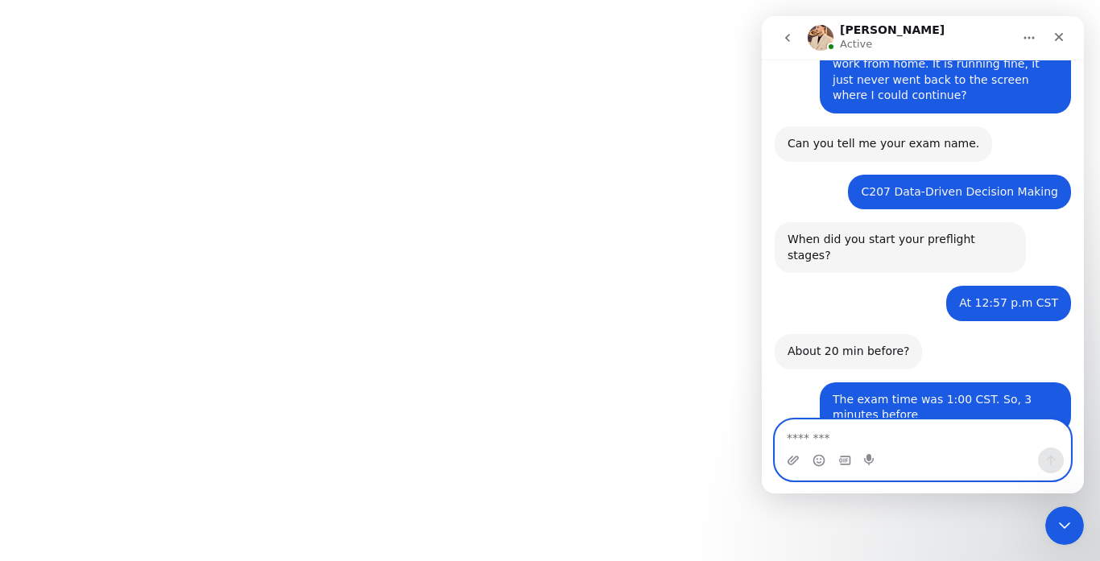
click at [918, 429] on textarea "Message…" at bounding box center [923, 433] width 295 height 27
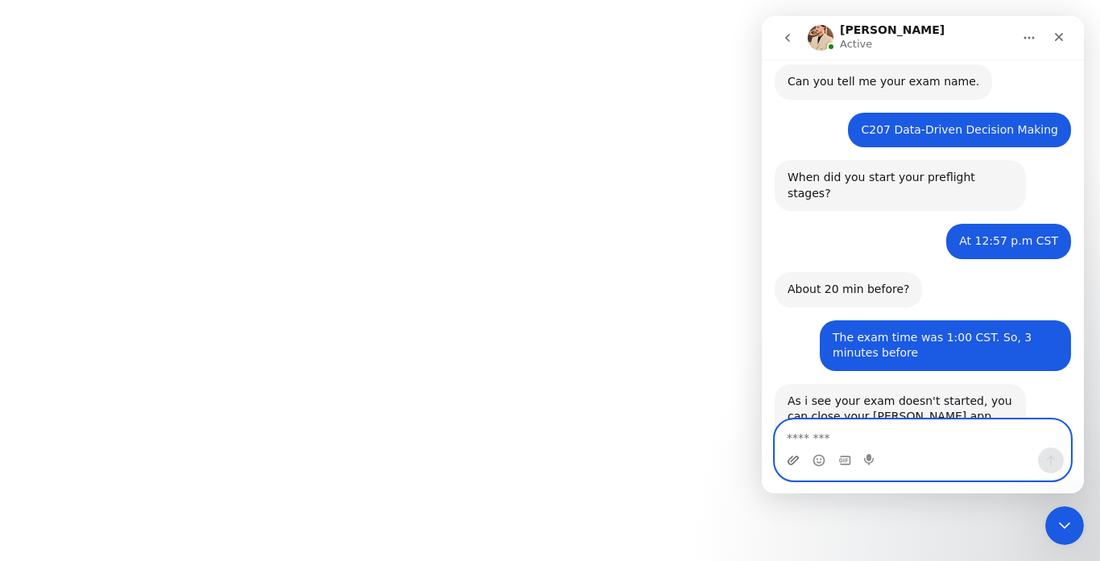
click at [798, 460] on icon "Upload attachment" at bounding box center [793, 460] width 13 height 13
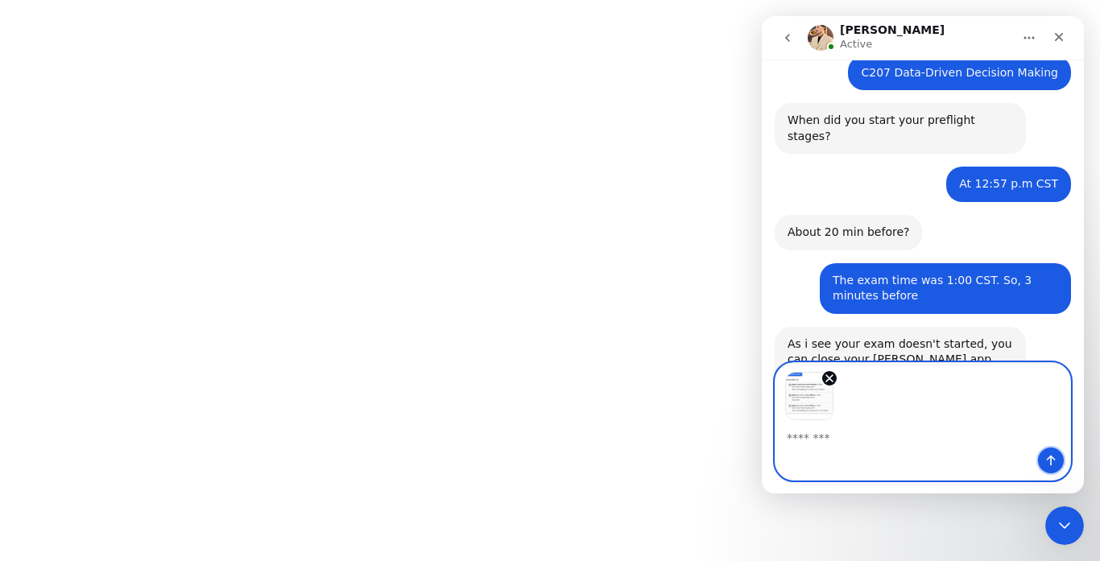
click at [1050, 458] on icon "Send a message…" at bounding box center [1051, 461] width 9 height 10
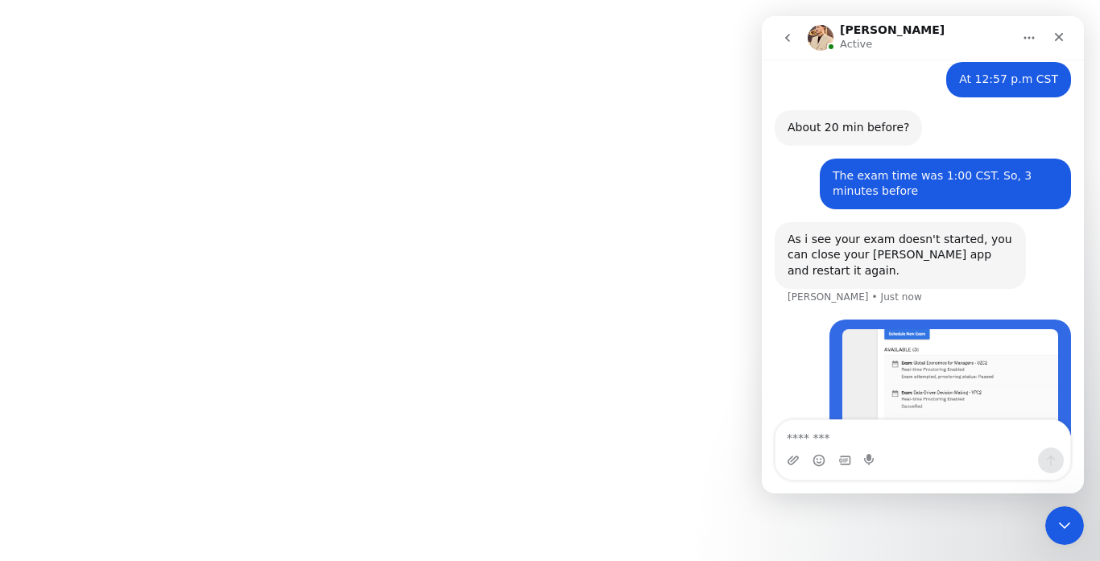
scroll to position [2044, 0]
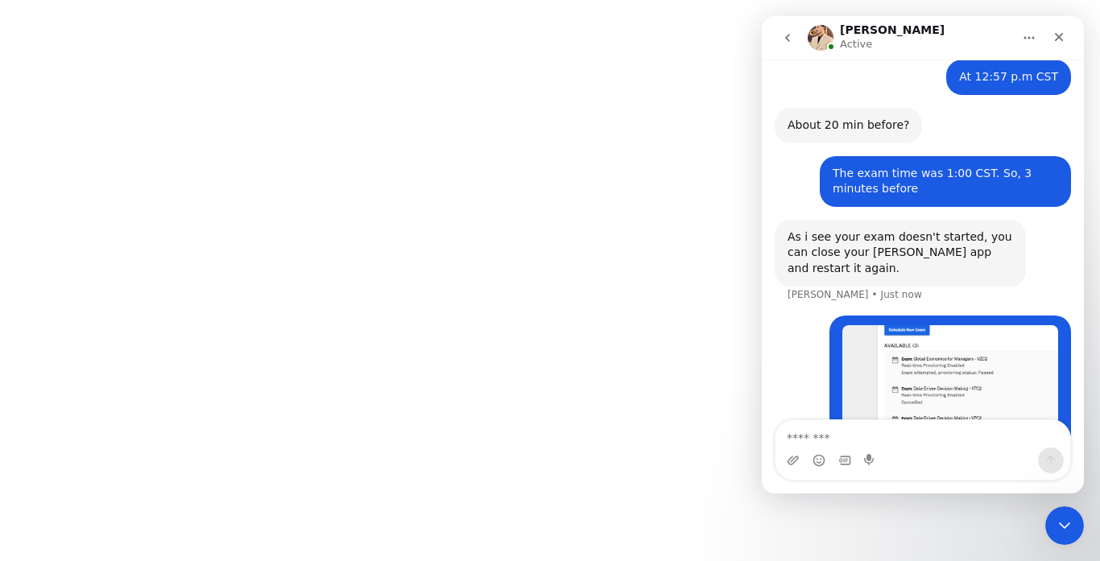
click at [880, 436] on textarea "Message…" at bounding box center [923, 433] width 295 height 27
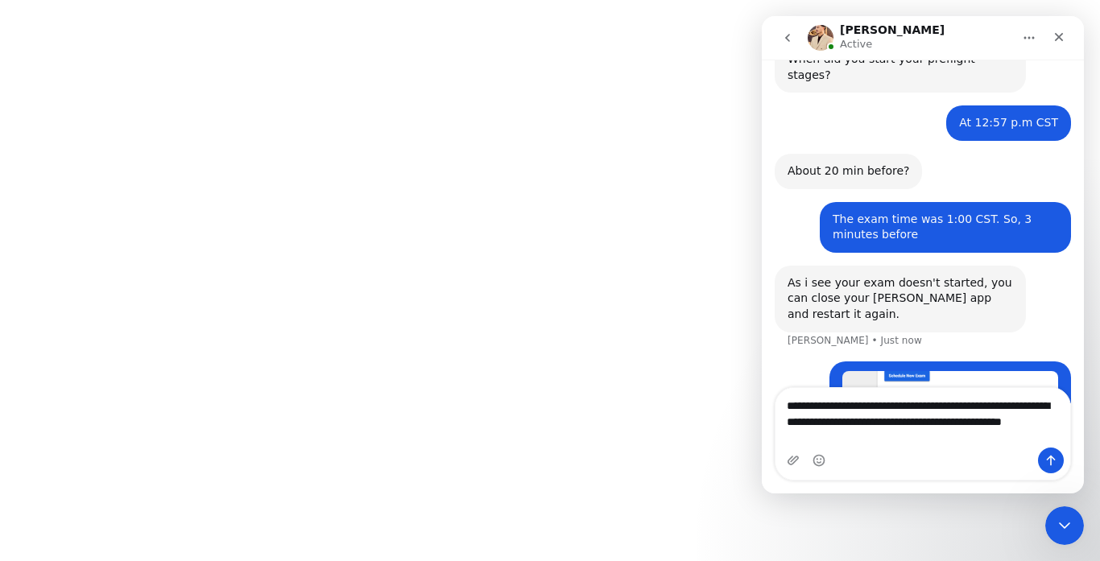
scroll to position [2014, 0]
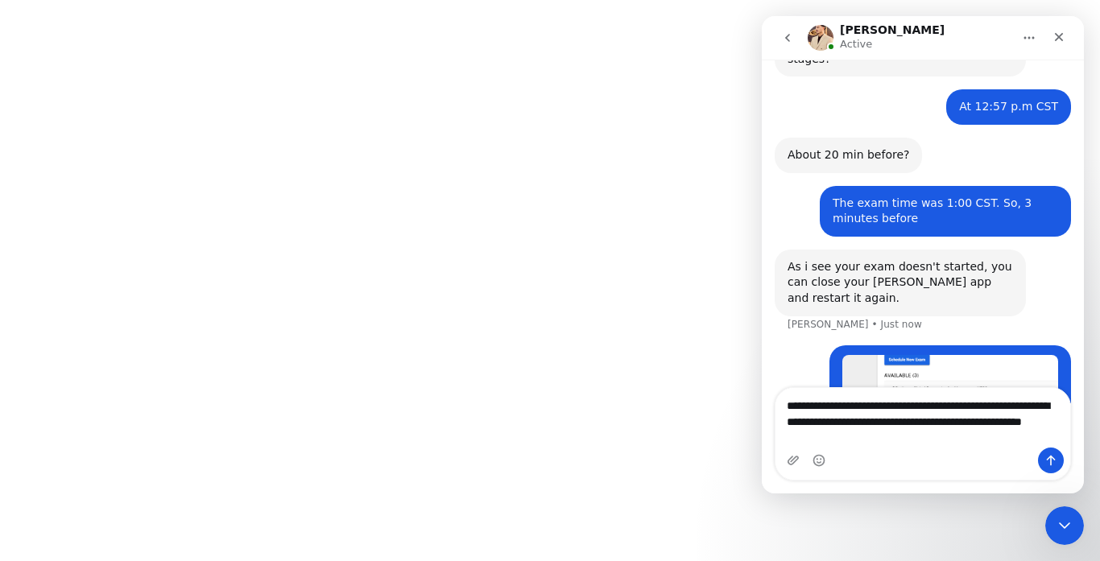
type textarea "**********"
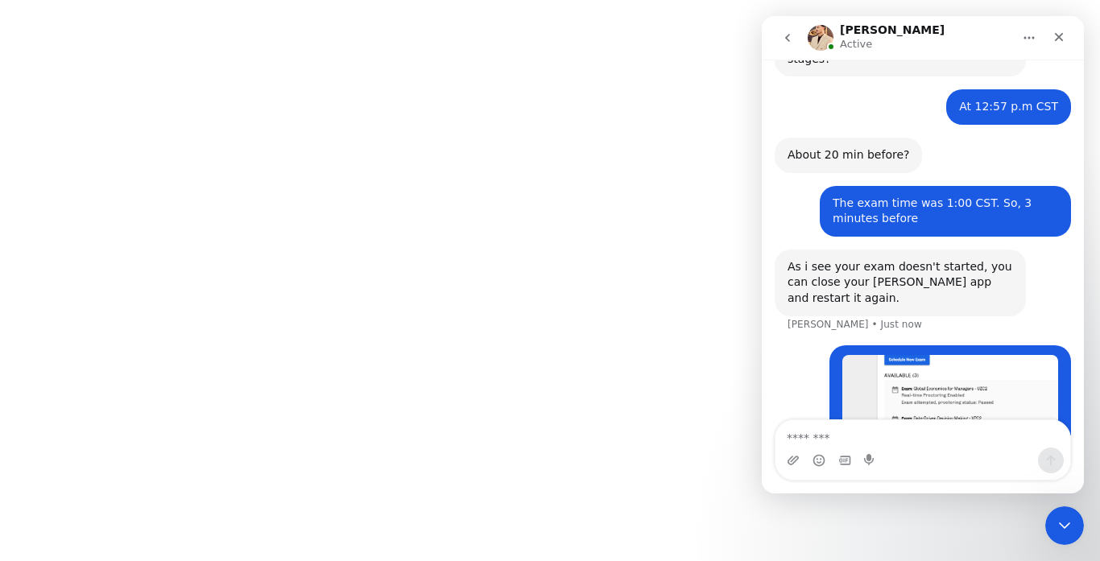
scroll to position [2050, 0]
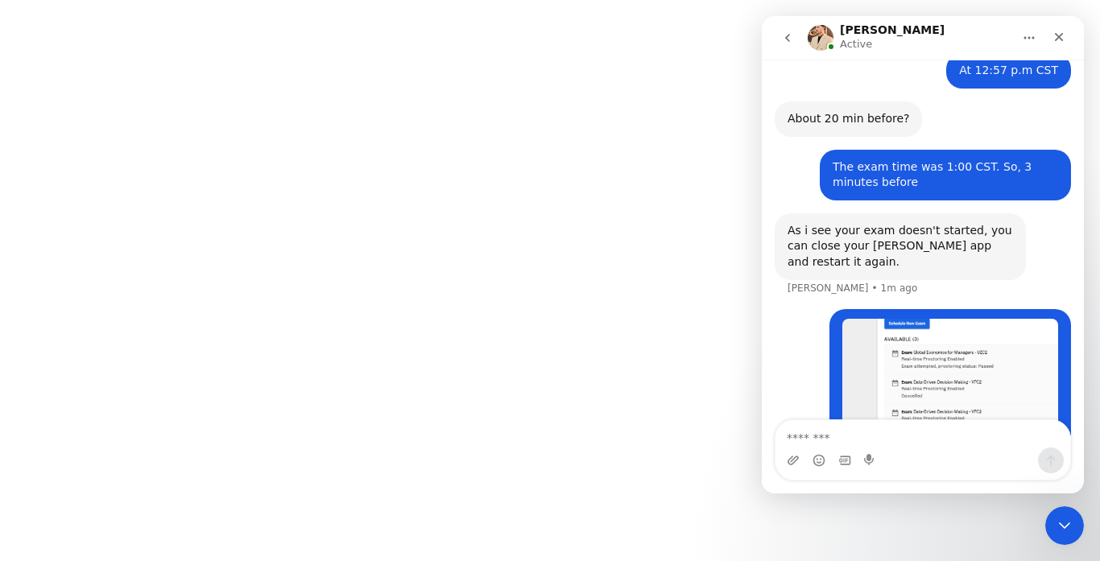
click at [889, 435] on textarea "Message…" at bounding box center [923, 433] width 295 height 27
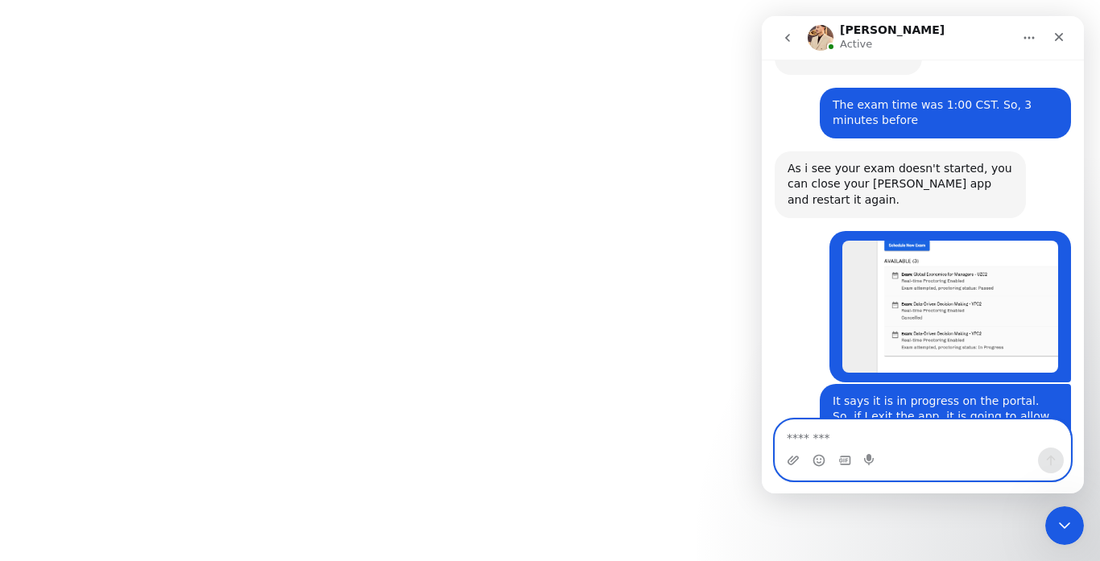
scroll to position [2191, 0]
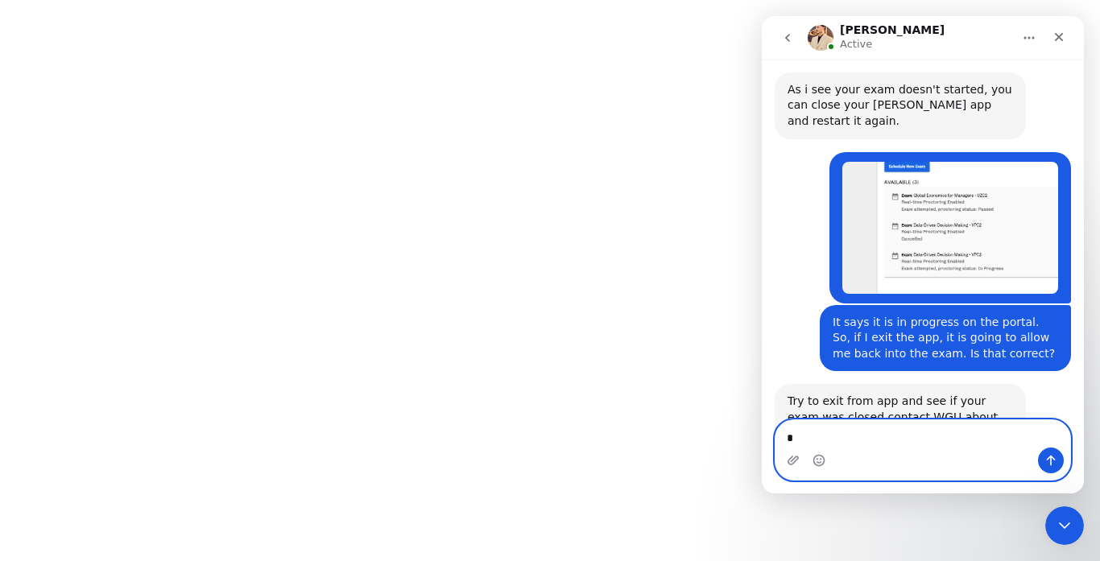
type textarea "**"
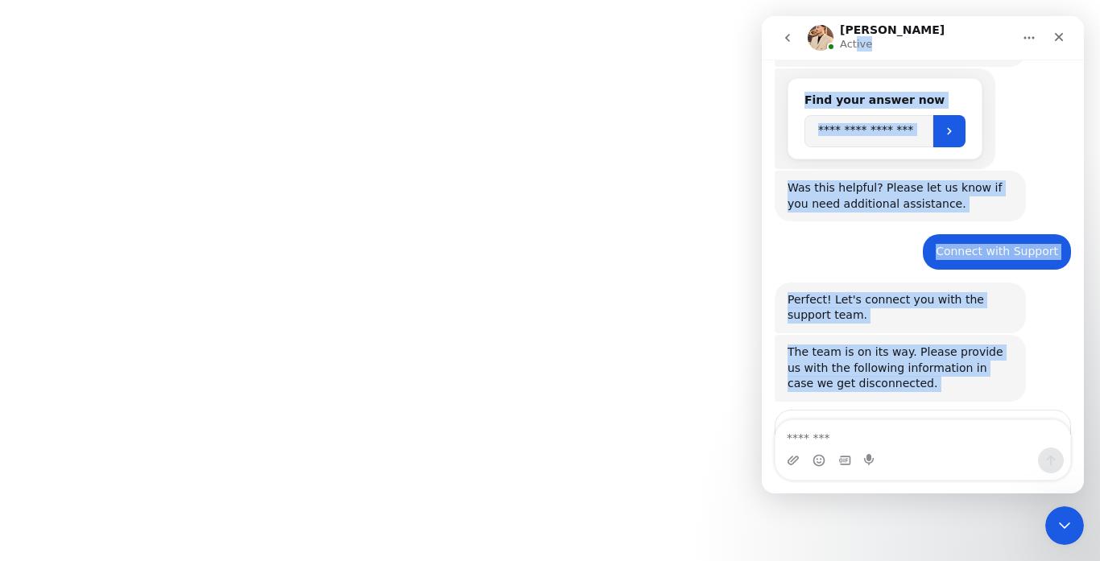
scroll to position [0, 0]
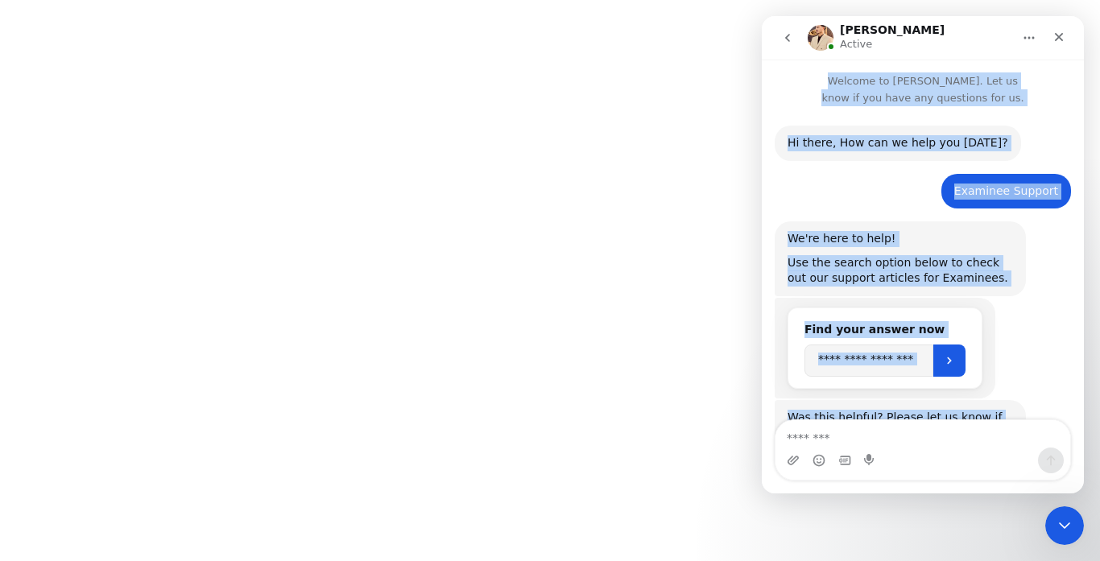
drag, startPoint x: 1072, startPoint y: 334, endPoint x: 839, endPoint y: 82, distance: 343.7
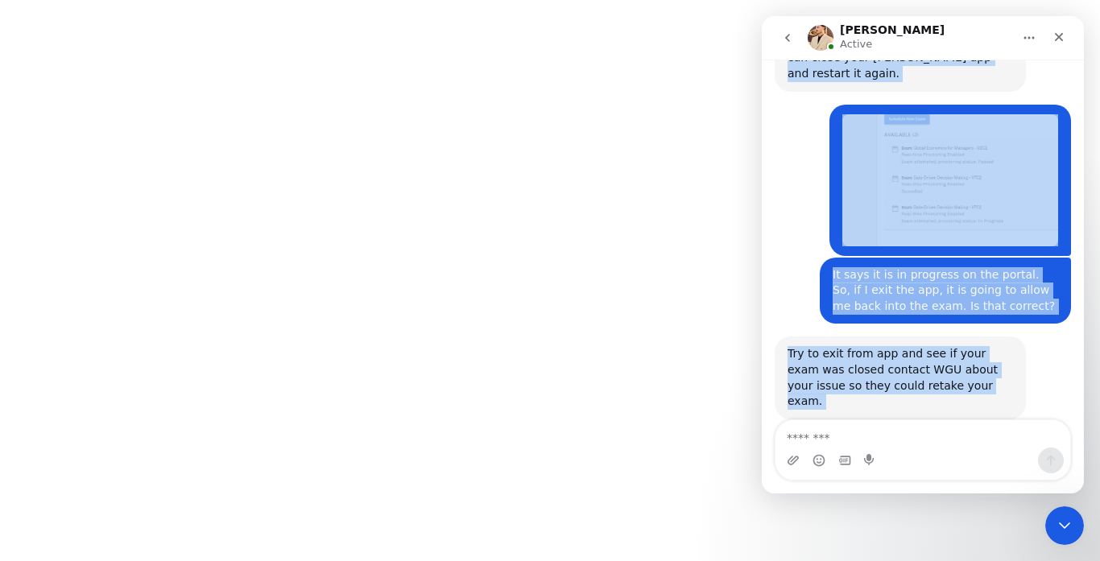
scroll to position [2239, 0]
click at [1035, 41] on icon "Home" at bounding box center [1029, 37] width 13 height 13
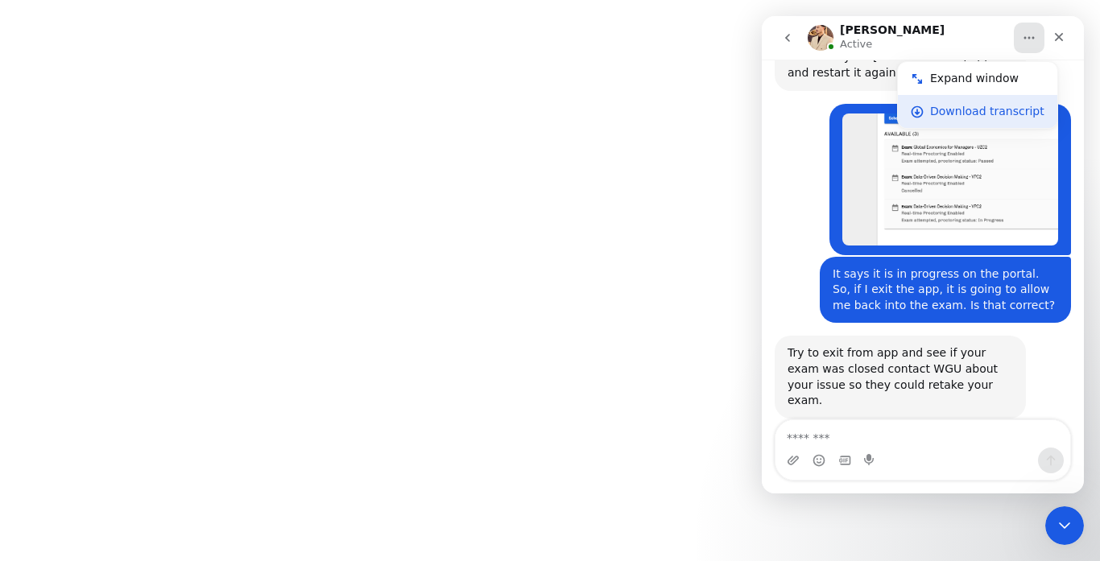
click at [971, 110] on div "Download transcript" at bounding box center [987, 111] width 114 height 17
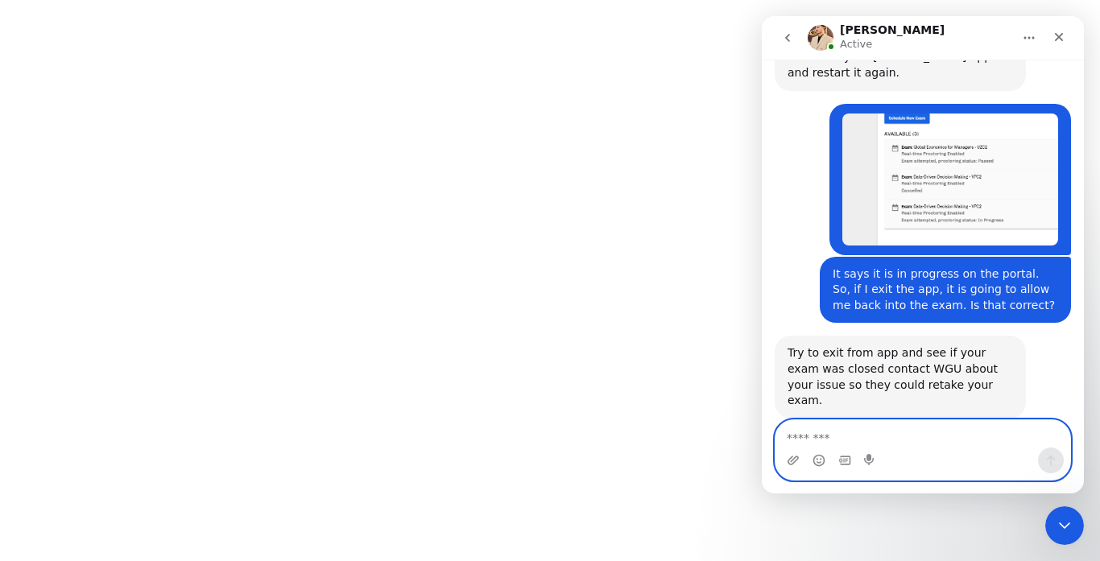
click at [921, 442] on textarea "Message…" at bounding box center [923, 433] width 295 height 27
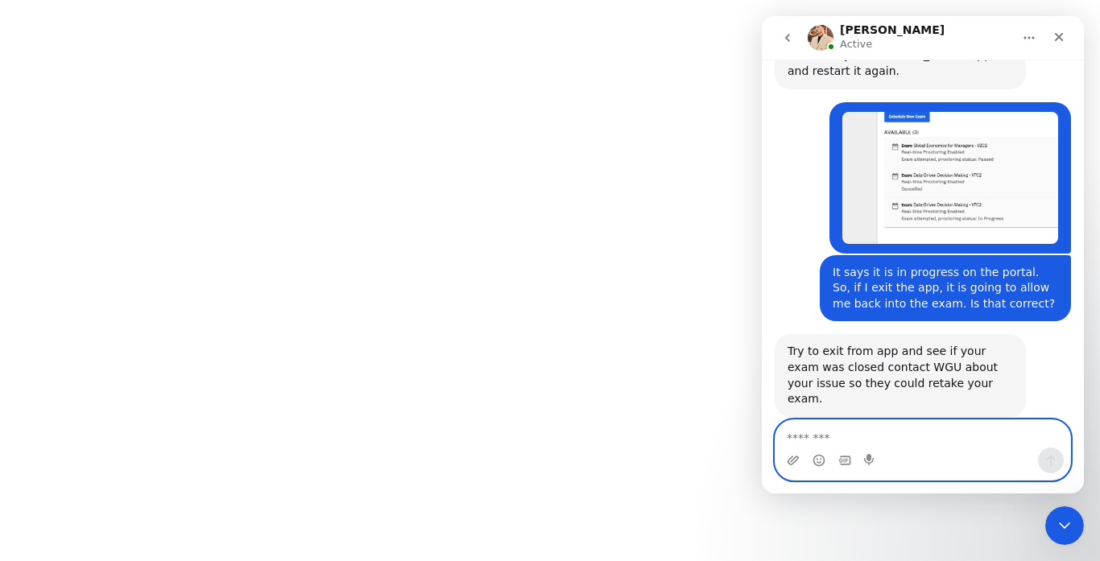
click at [836, 426] on textarea "Message…" at bounding box center [923, 433] width 295 height 27
type textarea "*"
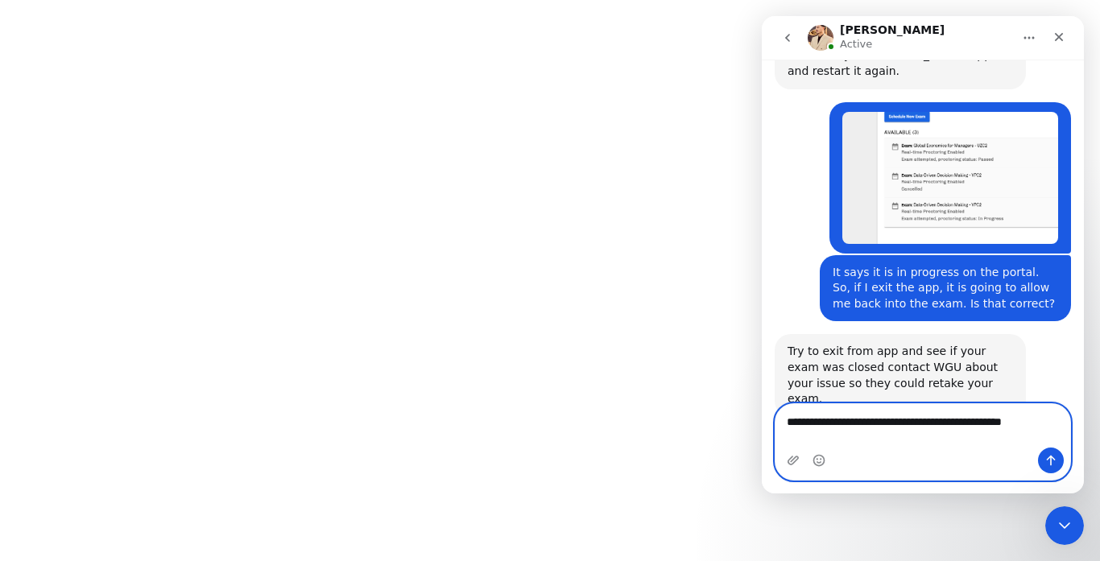
type textarea "**********"
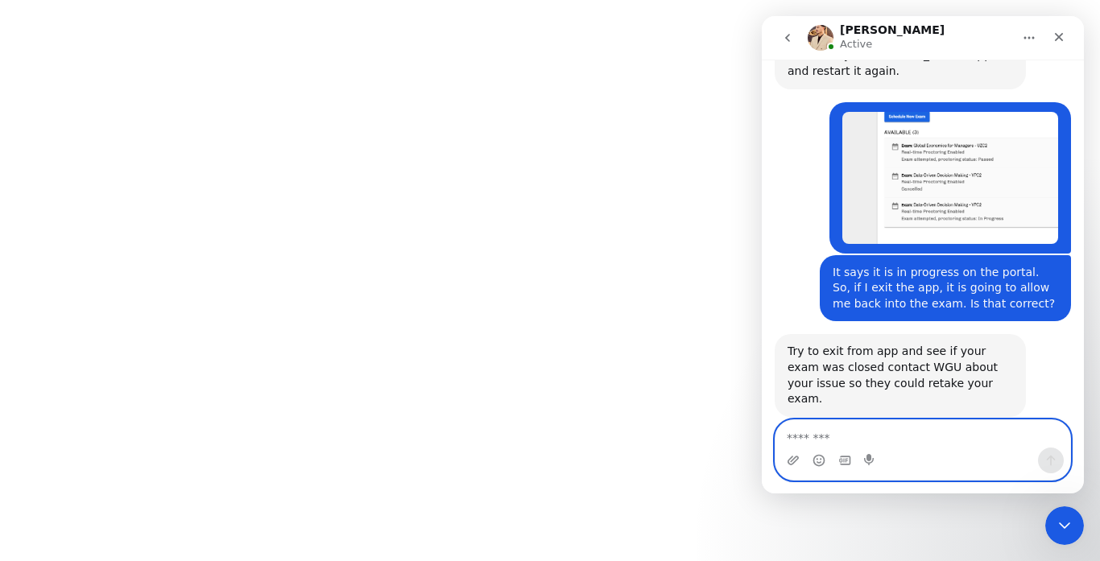
scroll to position [2305, 0]
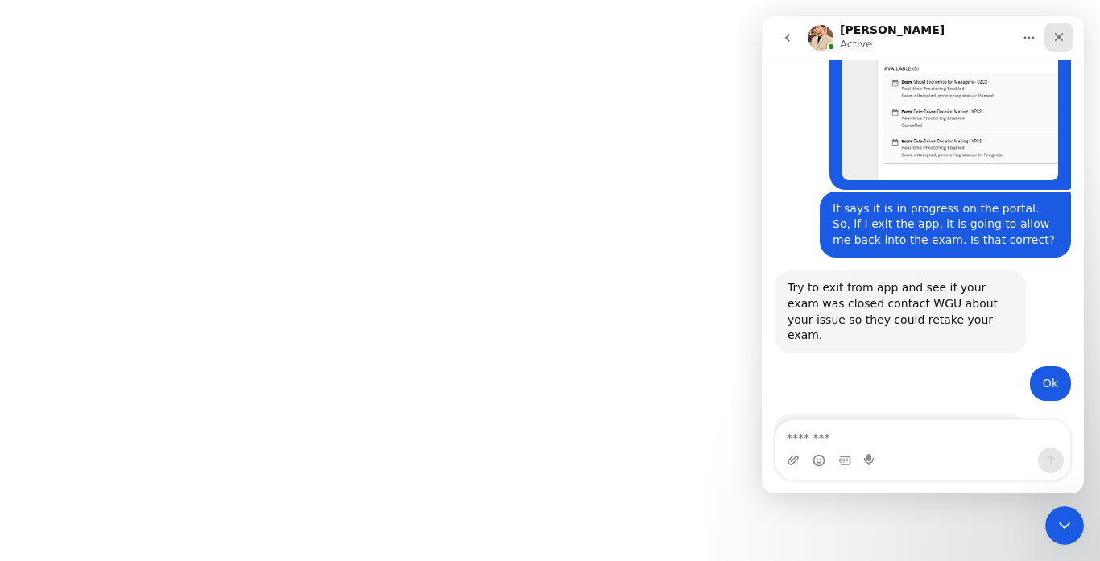
drag, startPoint x: 1058, startPoint y: 31, endPoint x: 1821, endPoint y: 47, distance: 763.0
click at [1058, 31] on icon "Close" at bounding box center [1059, 37] width 13 height 13
